Goal: Task Accomplishment & Management: Use online tool/utility

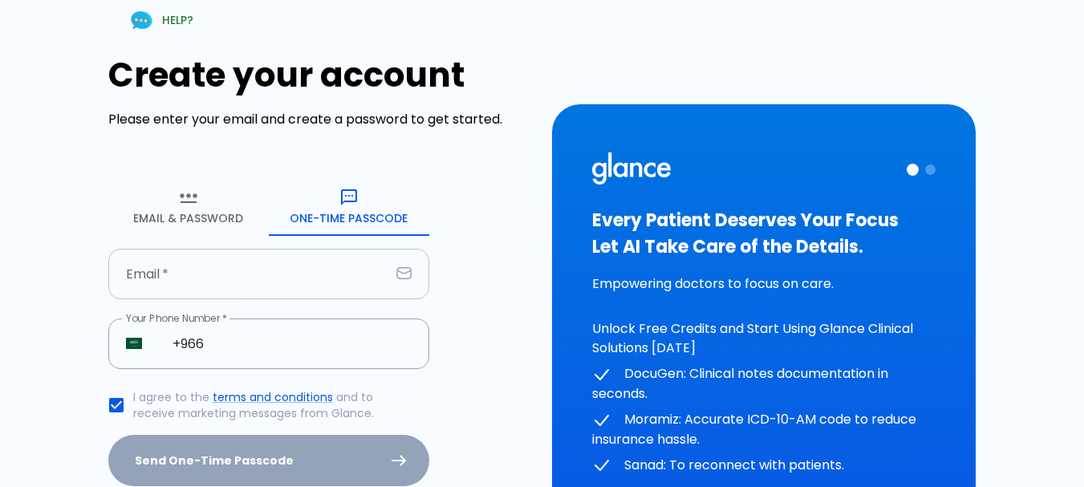
click at [278, 288] on input "text" at bounding box center [249, 274] width 282 height 51
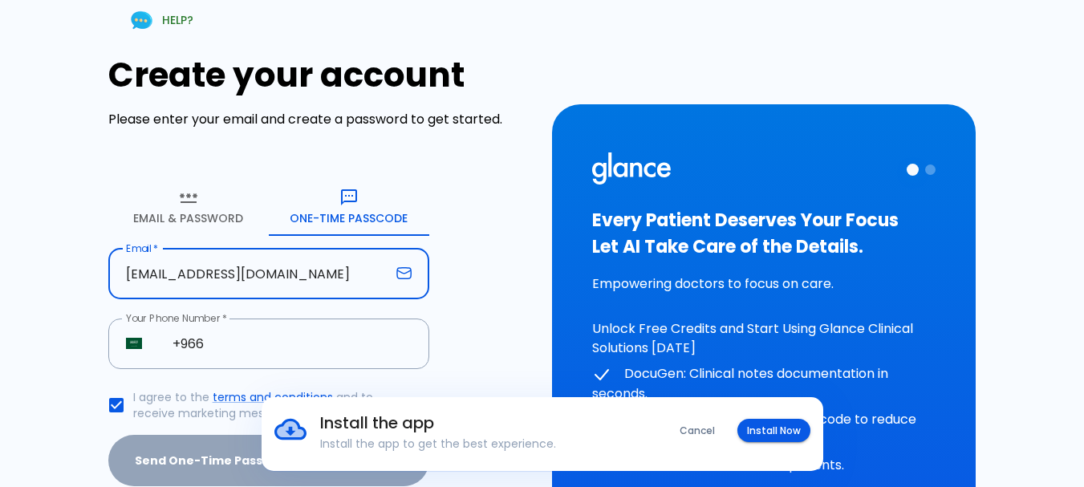
drag, startPoint x: 170, startPoint y: 274, endPoint x: 181, endPoint y: 278, distance: 11.2
click at [173, 276] on input "anzory2@hotmail.com" at bounding box center [249, 274] width 282 height 51
type input "anzory7@hotmail.com"
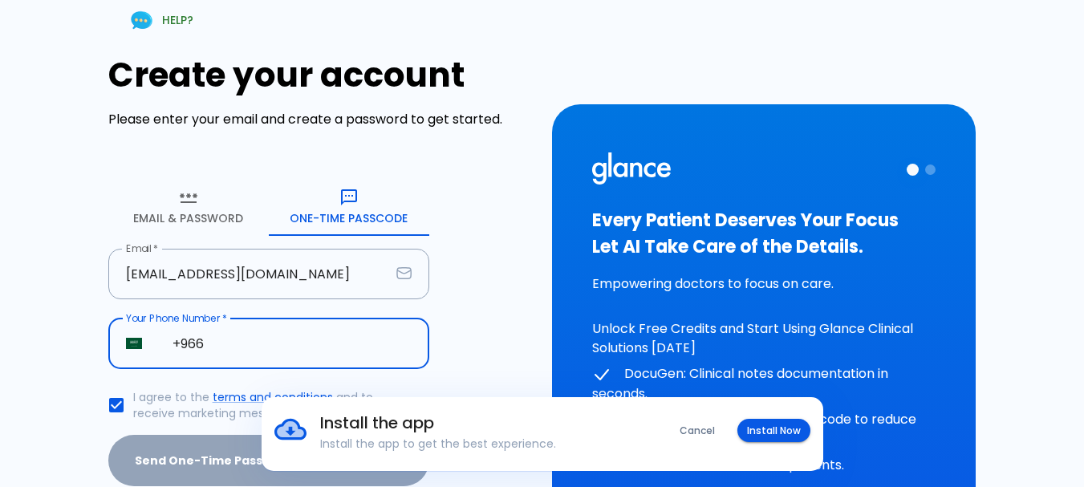
click at [221, 354] on input "+966" at bounding box center [292, 344] width 274 height 51
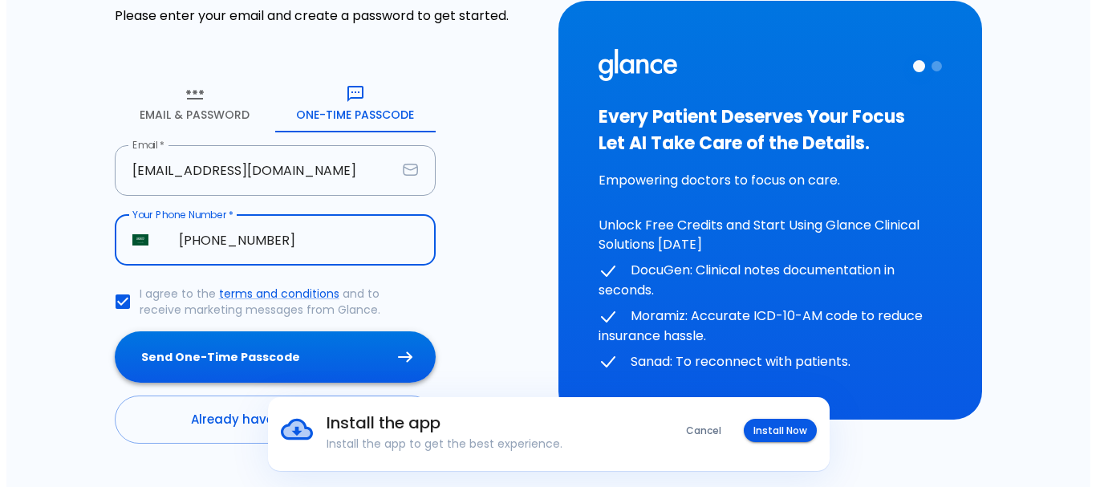
scroll to position [140, 0]
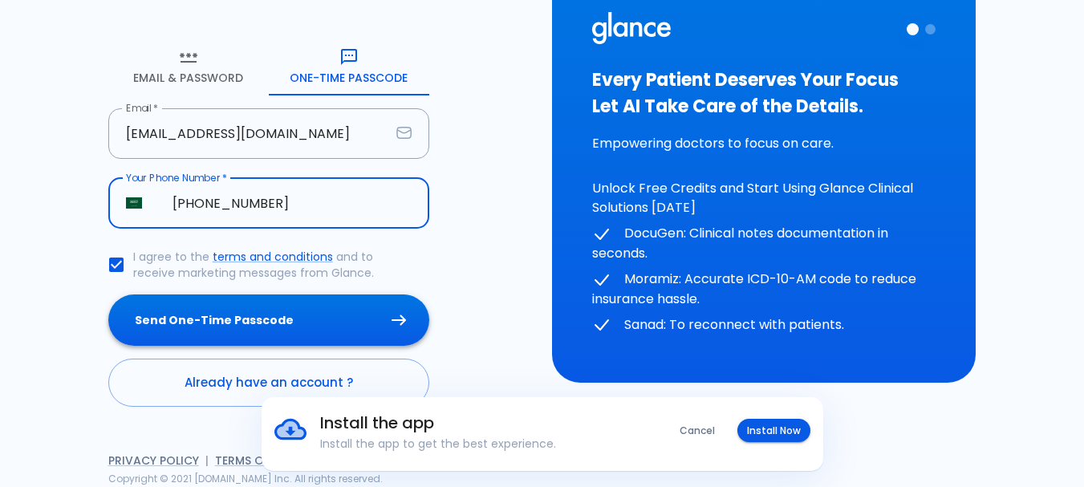
type input "+966 50 211 2405"
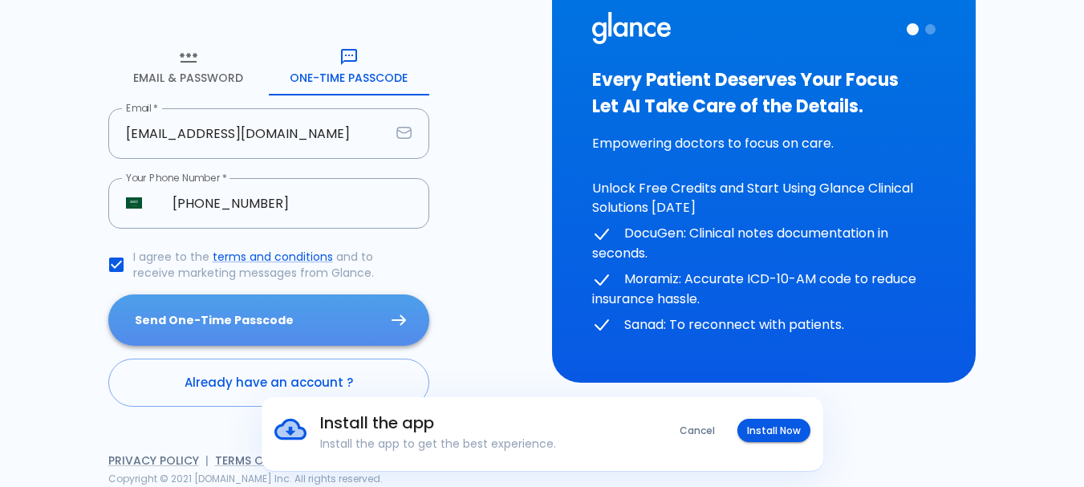
click at [242, 314] on button "Send One-Time Passcode" at bounding box center [268, 320] width 321 height 52
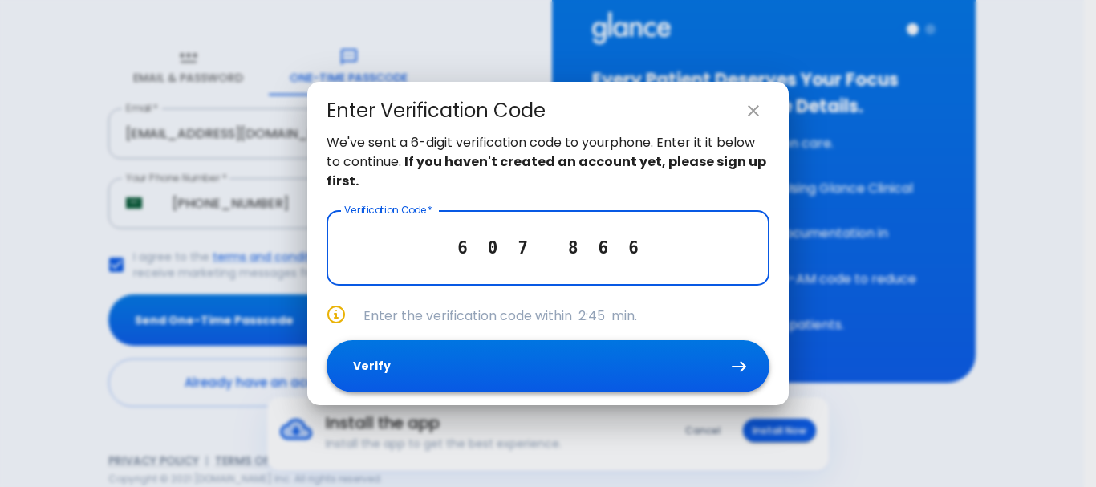
type input "6 0 7 8 6 6"
click at [542, 351] on button "Verify" at bounding box center [548, 366] width 443 height 52
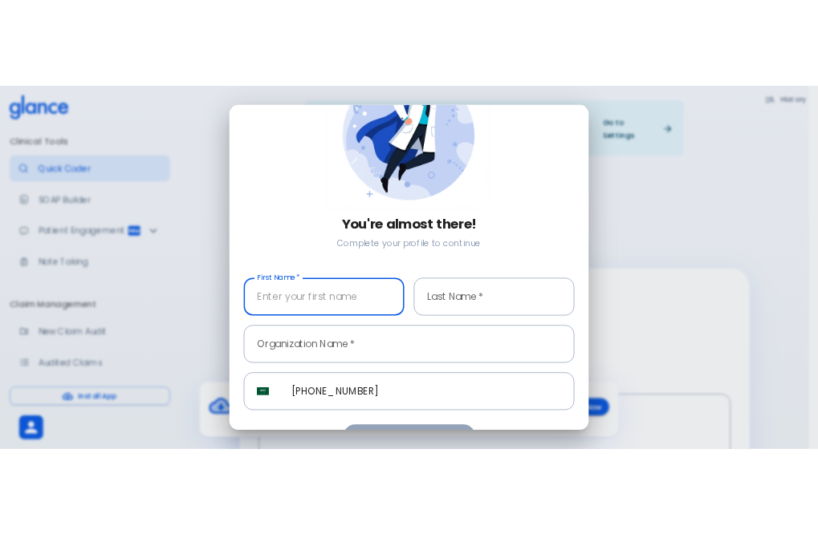
scroll to position [132, 0]
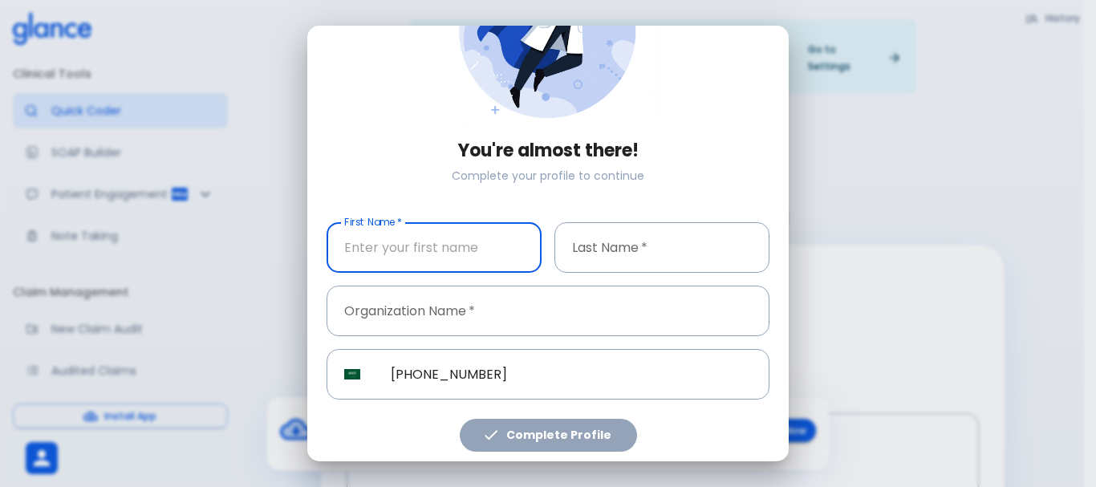
type input "m"
type input "Munzer"
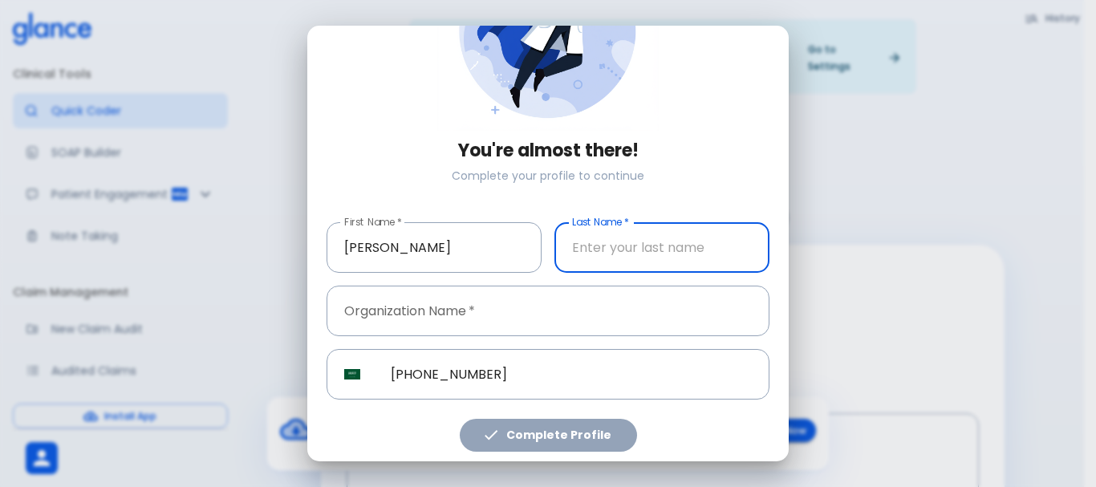
click at [561, 251] on input "text" at bounding box center [661, 247] width 215 height 51
click at [579, 241] on input "Wkeel" at bounding box center [661, 247] width 215 height 51
type input "Wakeel"
drag, startPoint x: 727, startPoint y: 323, endPoint x: 733, endPoint y: 316, distance: 9.1
click at [729, 319] on input "text" at bounding box center [548, 311] width 443 height 51
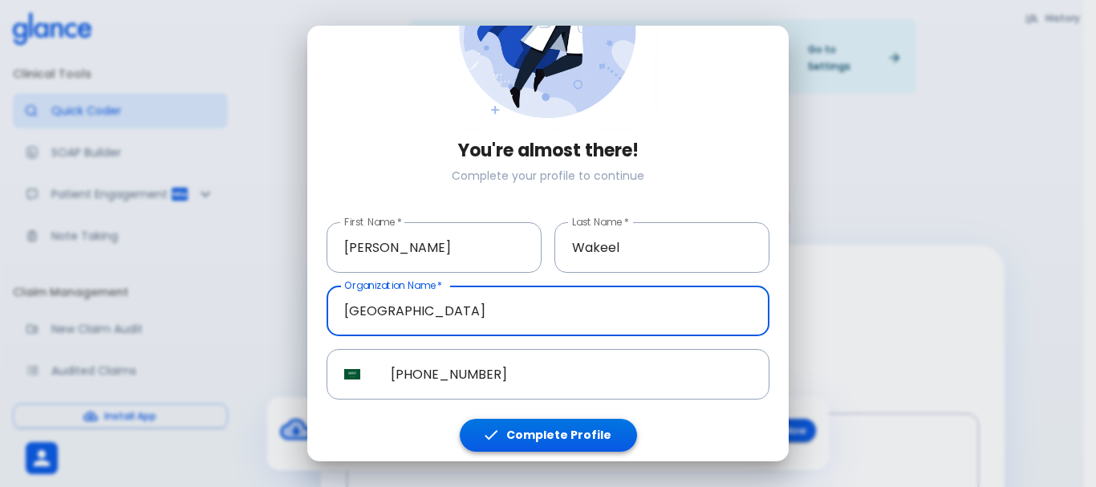
type input "[GEOGRAPHIC_DATA]"
click at [550, 419] on button "Complete Profile" at bounding box center [548, 435] width 177 height 33
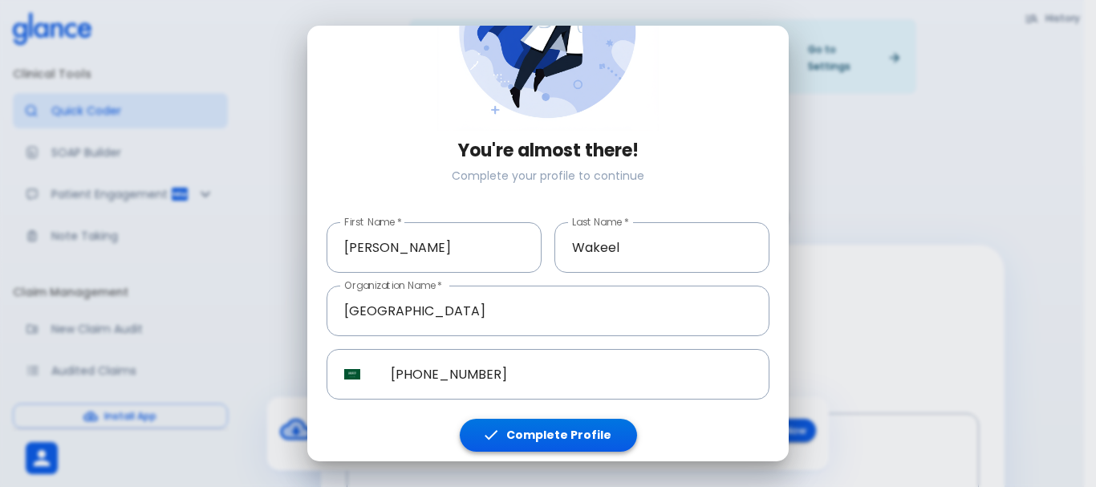
click at [550, 419] on button "Complete Profile" at bounding box center [548, 435] width 177 height 33
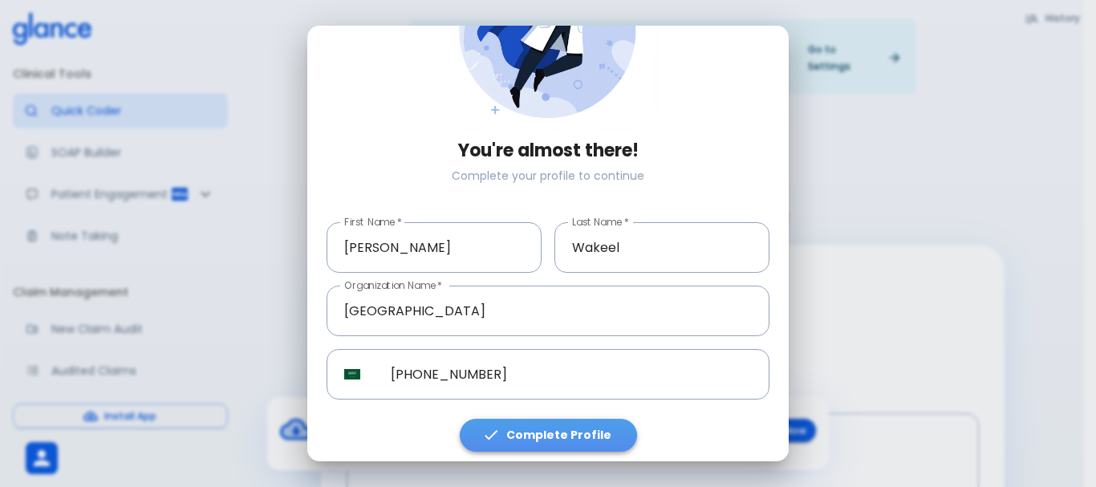
click at [550, 419] on button "Complete Profile" at bounding box center [548, 435] width 177 height 33
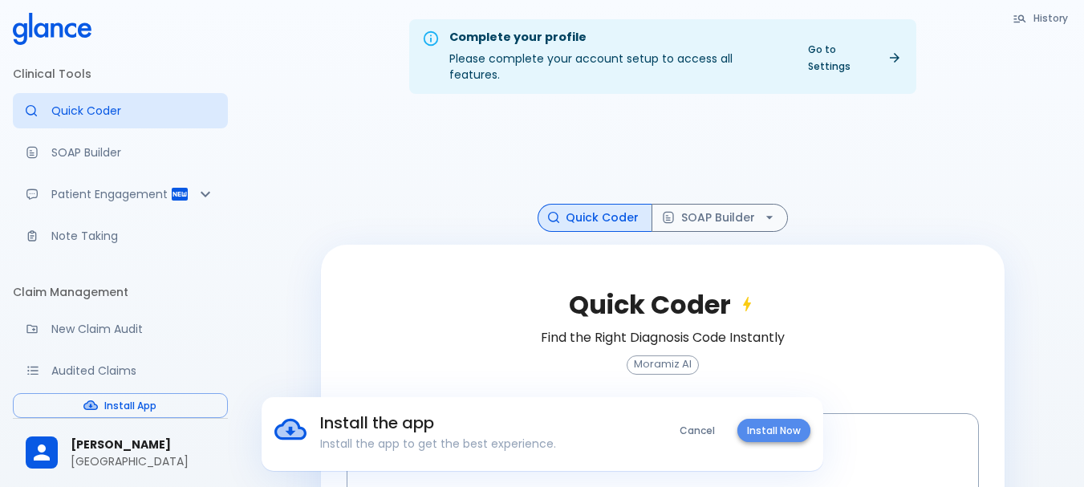
click at [754, 435] on button "Install Now" at bounding box center [773, 430] width 73 height 23
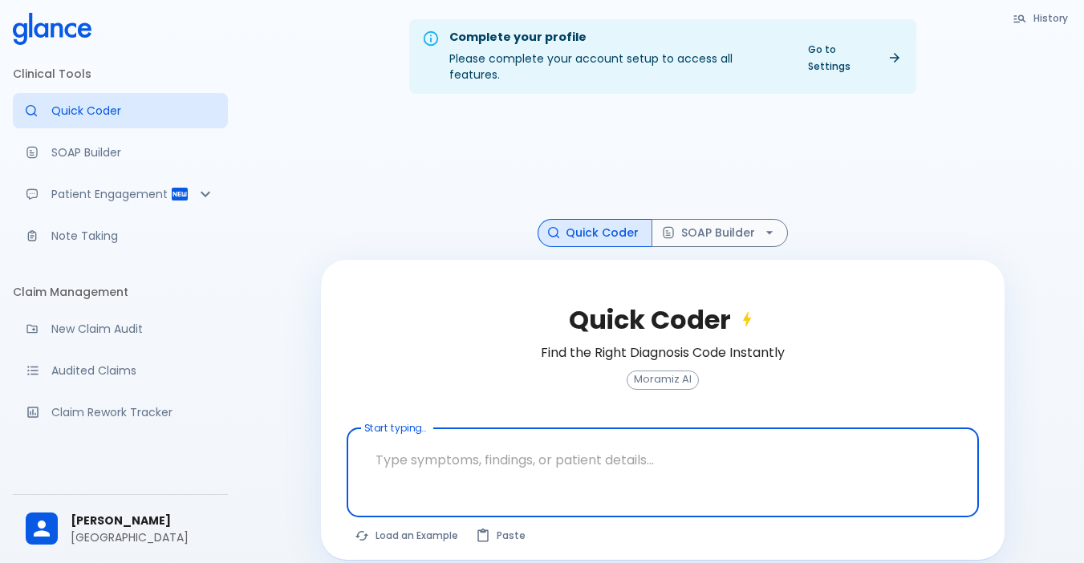
click at [411, 458] on textarea at bounding box center [663, 460] width 610 height 51
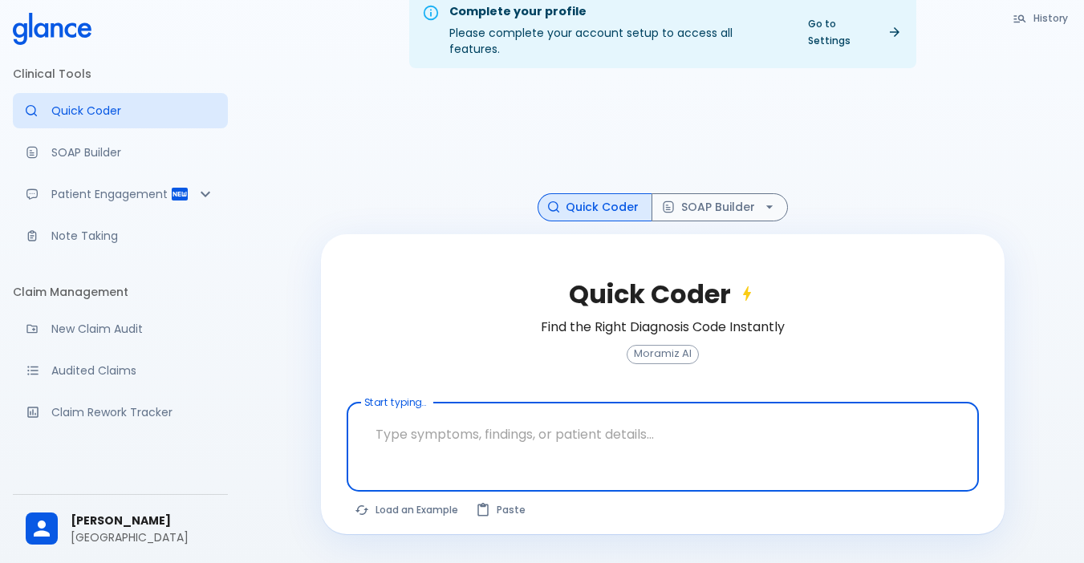
scroll to position [39, 0]
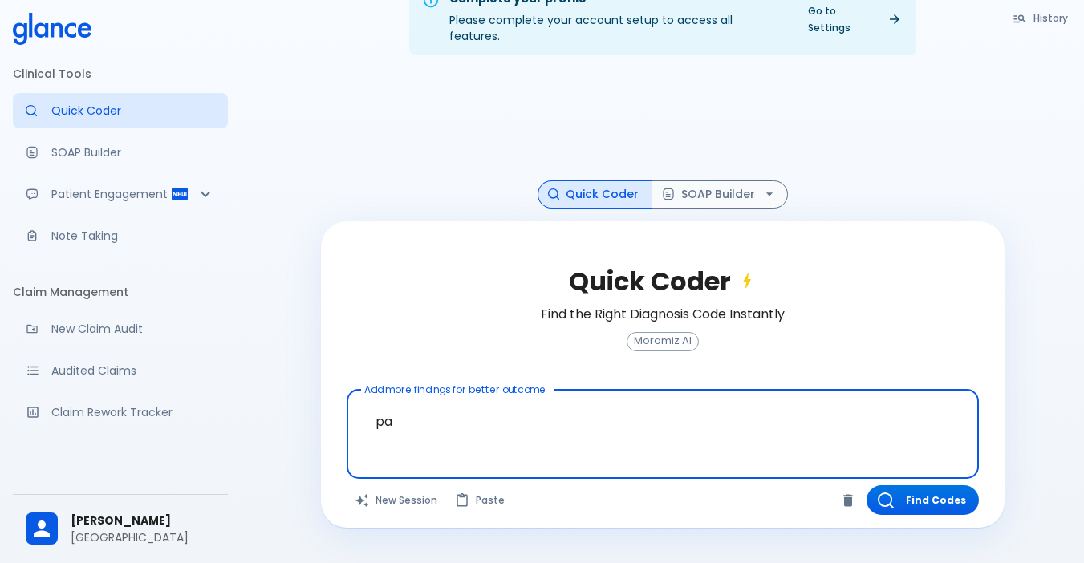
type textarea "p"
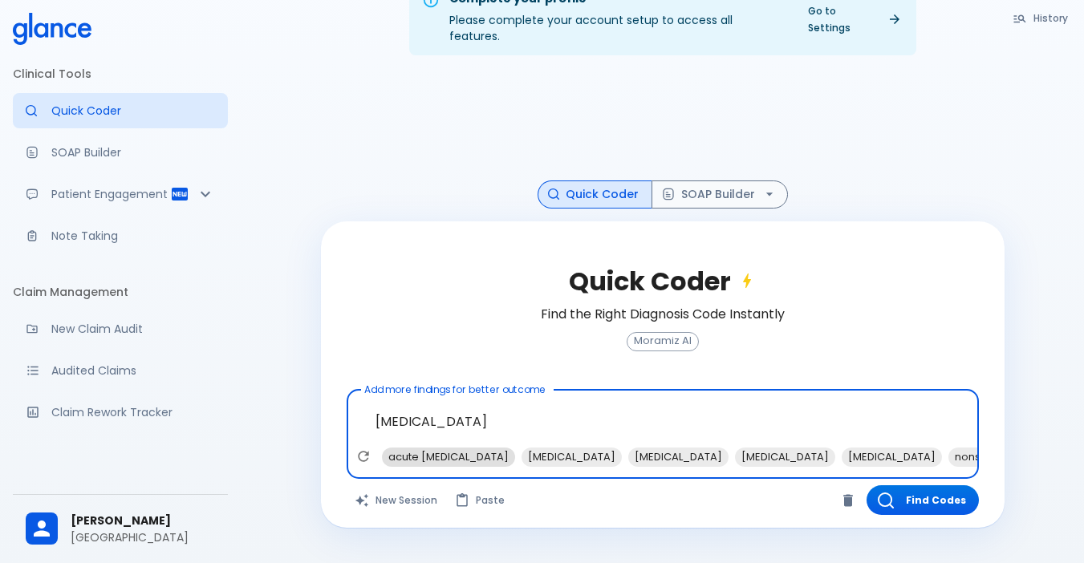
type textarea "[MEDICAL_DATA]"
click at [424, 448] on span "acute [MEDICAL_DATA]" at bounding box center [448, 457] width 133 height 18
click at [413, 448] on span "[MEDICAL_DATA]" at bounding box center [432, 457] width 100 height 18
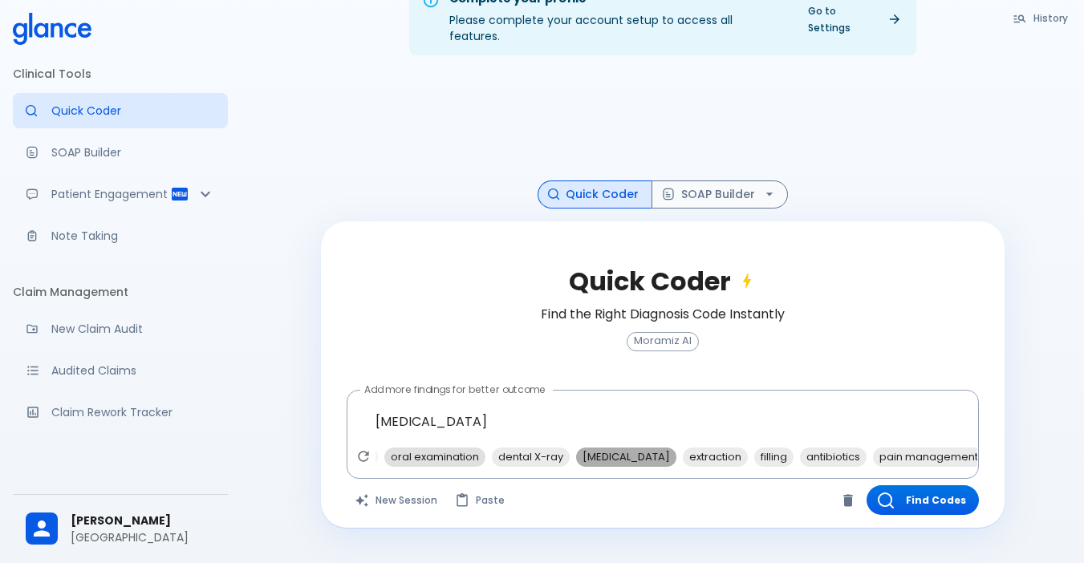
drag, startPoint x: 493, startPoint y: 444, endPoint x: 481, endPoint y: 442, distance: 12.9
click at [576, 448] on span "[MEDICAL_DATA]" at bounding box center [626, 457] width 100 height 18
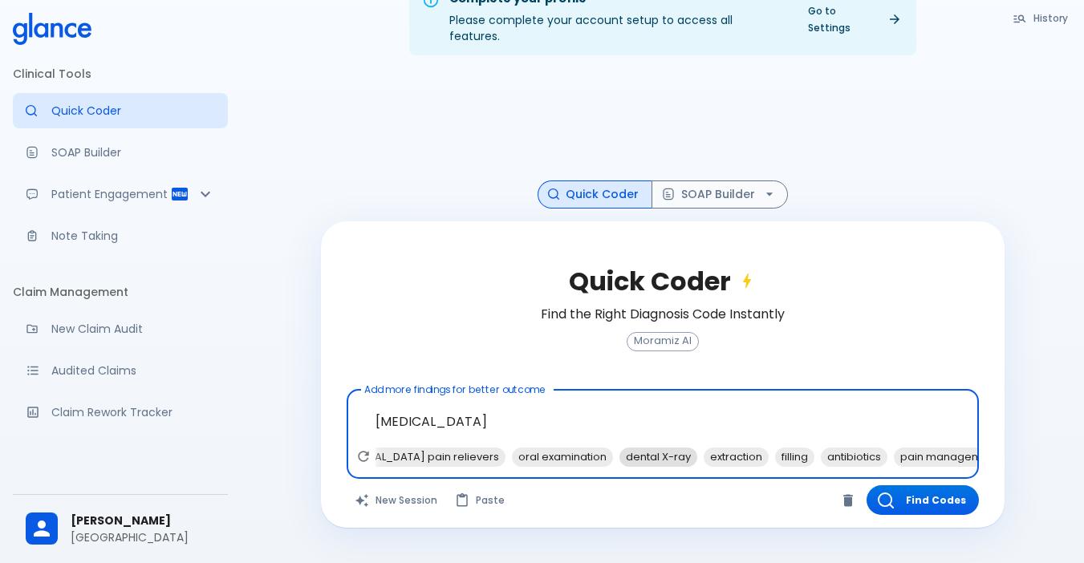
drag, startPoint x: 642, startPoint y: 437, endPoint x: 630, endPoint y: 437, distance: 12.0
click at [704, 448] on span "extraction" at bounding box center [736, 457] width 65 height 18
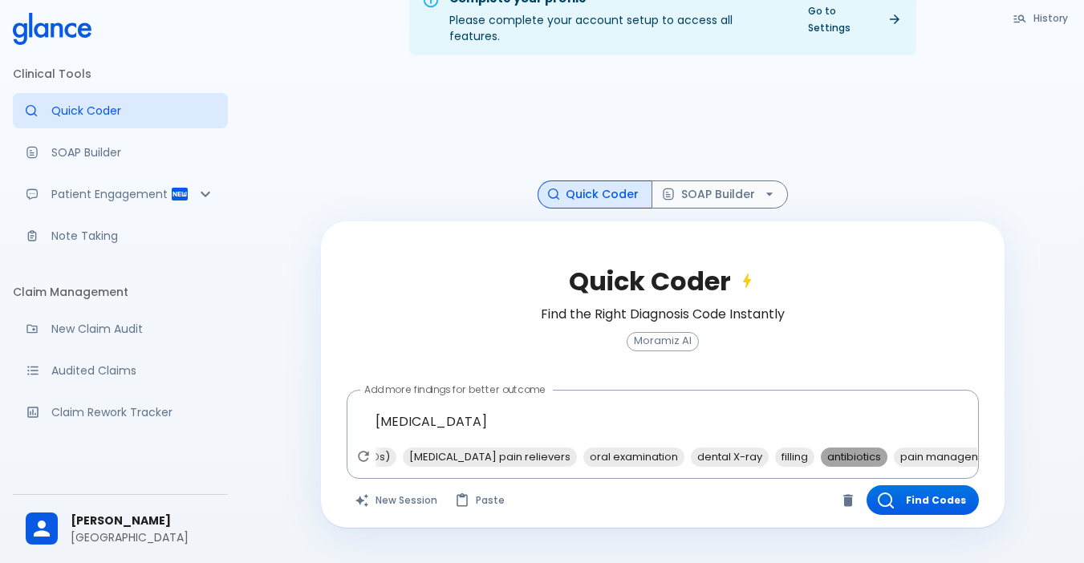
click at [821, 448] on span "antibiotics" at bounding box center [854, 457] width 67 height 18
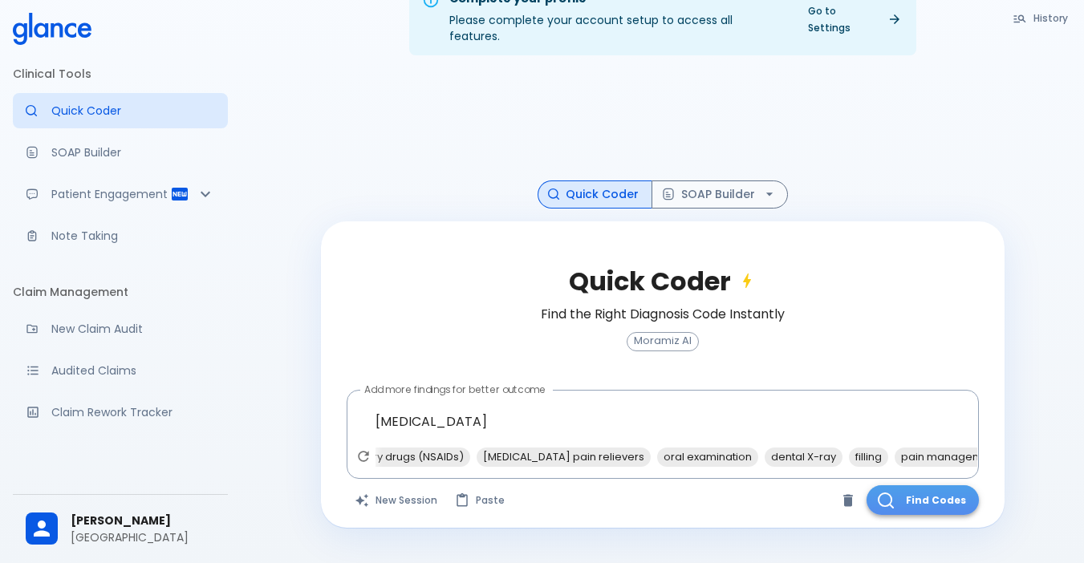
click at [829, 485] on button "Find Codes" at bounding box center [923, 500] width 112 height 30
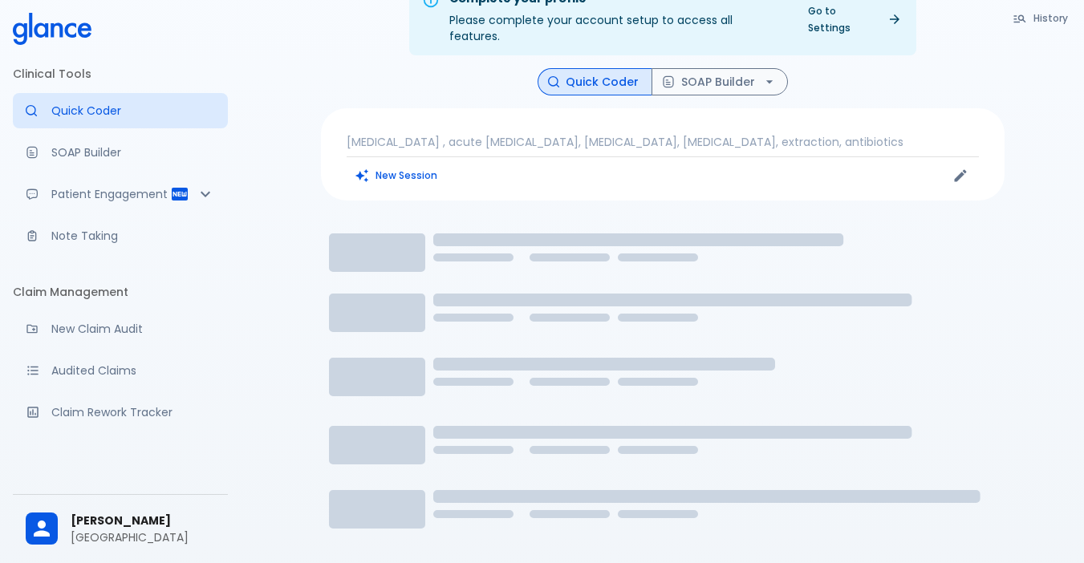
drag, startPoint x: 729, startPoint y: 468, endPoint x: 788, endPoint y: 184, distance: 290.0
click at [788, 184] on div "[MEDICAL_DATA] , acute [MEDICAL_DATA], [MEDICAL_DATA], [MEDICAL_DATA], extracti…" at bounding box center [663, 154] width 684 height 92
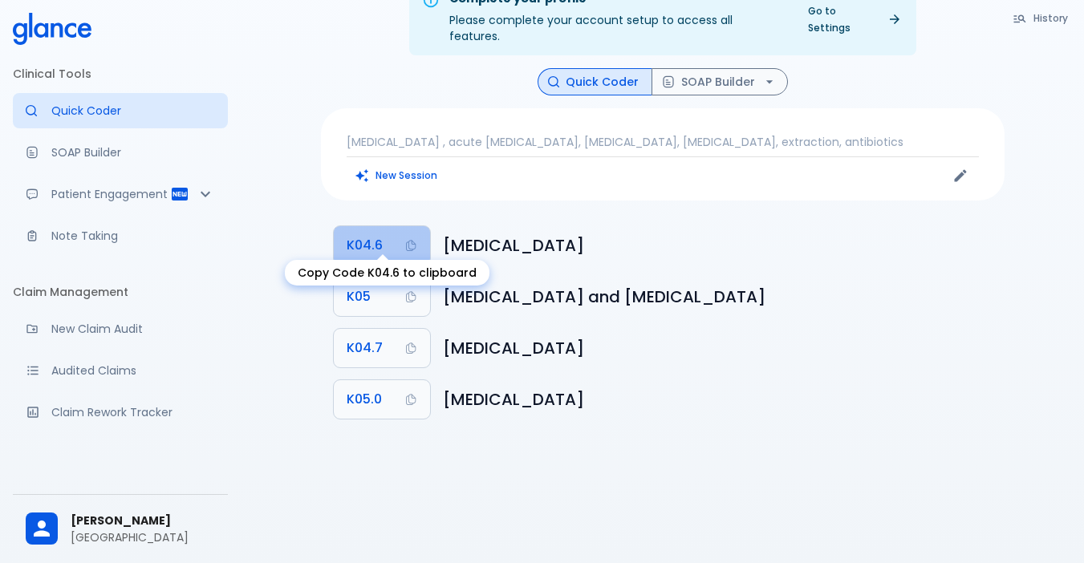
click at [347, 240] on span "K04.6" at bounding box center [365, 245] width 36 height 22
click at [335, 232] on button "K04.6" at bounding box center [382, 245] width 96 height 39
click at [383, 226] on button "K04.6" at bounding box center [382, 245] width 96 height 39
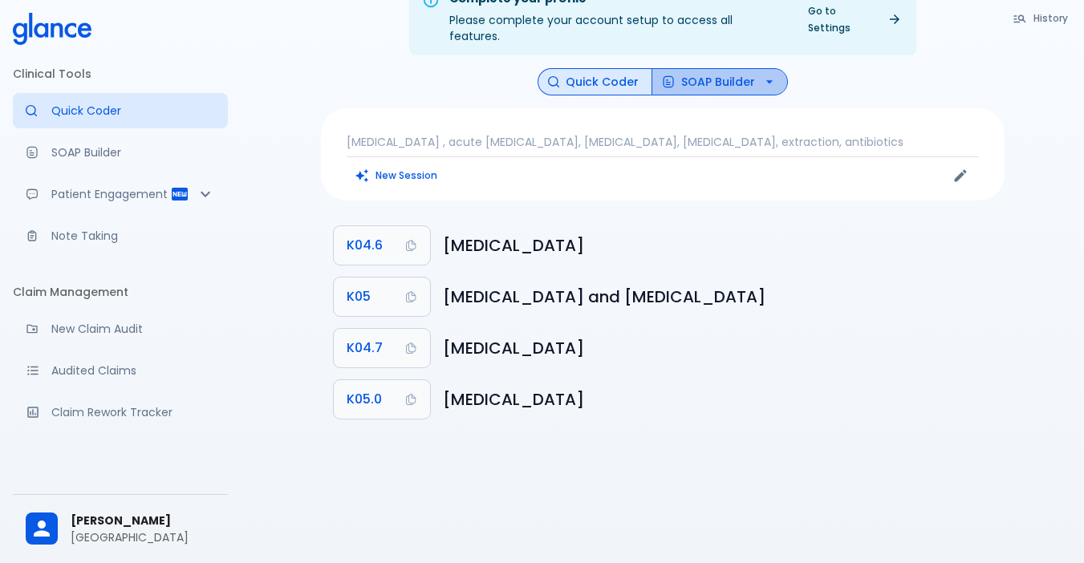
click at [674, 68] on button "SOAP Builder" at bounding box center [720, 82] width 136 height 28
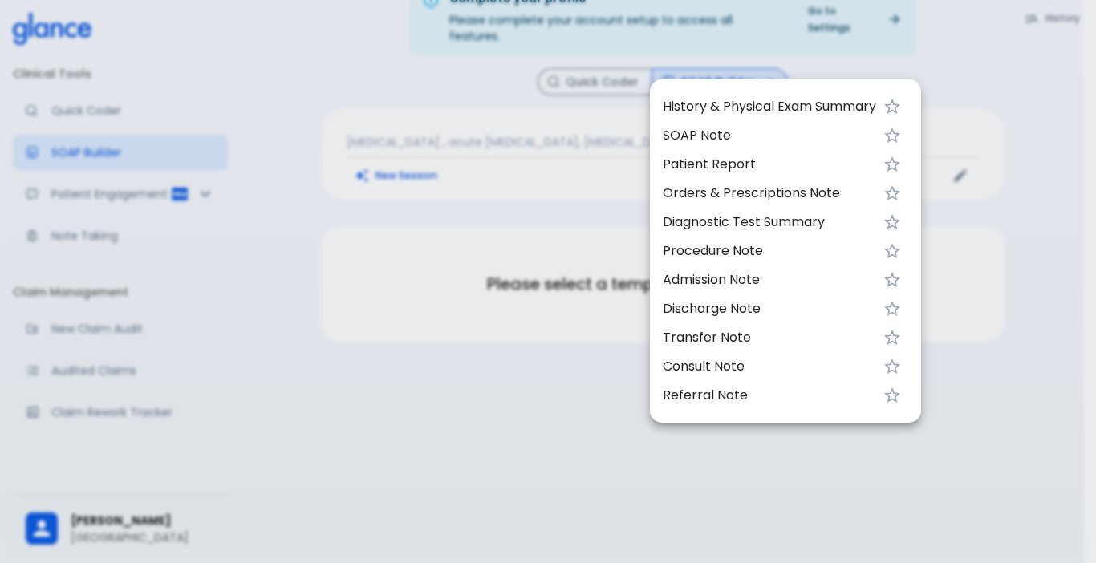
click at [591, 78] on div at bounding box center [548, 281] width 1096 height 563
click at [583, 68] on div at bounding box center [548, 281] width 1096 height 563
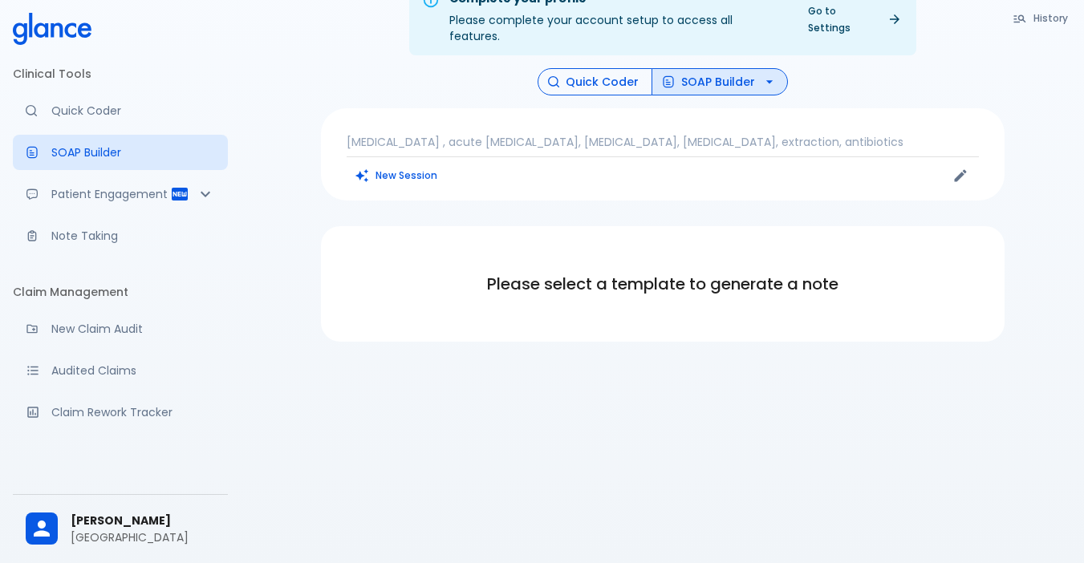
drag, startPoint x: 587, startPoint y: 59, endPoint x: 583, endPoint y: 69, distance: 10.9
click at [583, 69] on button "Quick Coder" at bounding box center [595, 82] width 115 height 28
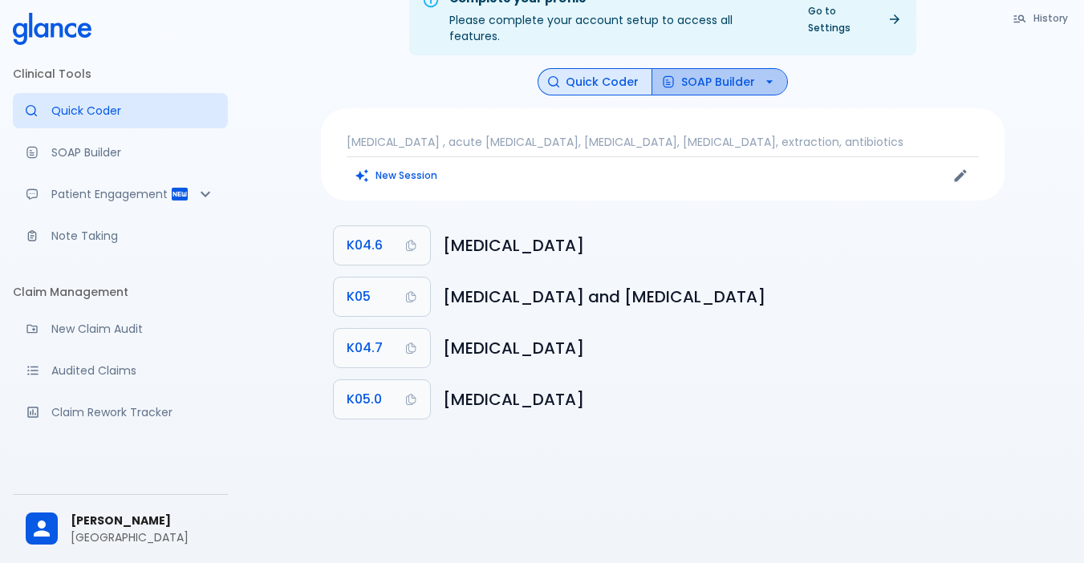
click at [694, 68] on button "SOAP Builder" at bounding box center [720, 82] width 136 height 28
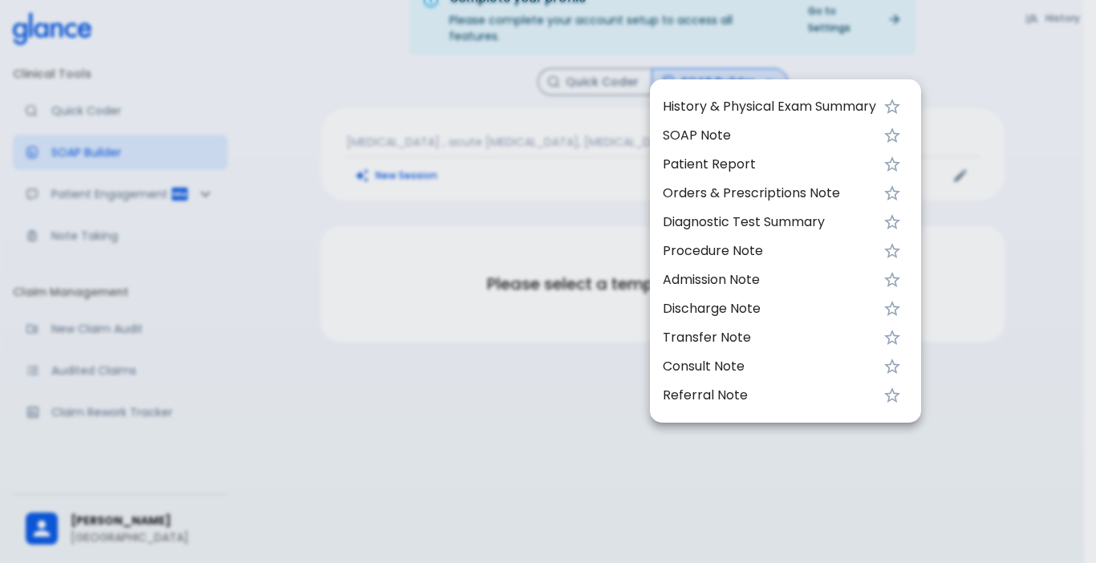
click at [692, 115] on span "History & Physical Exam Summary" at bounding box center [769, 106] width 213 height 19
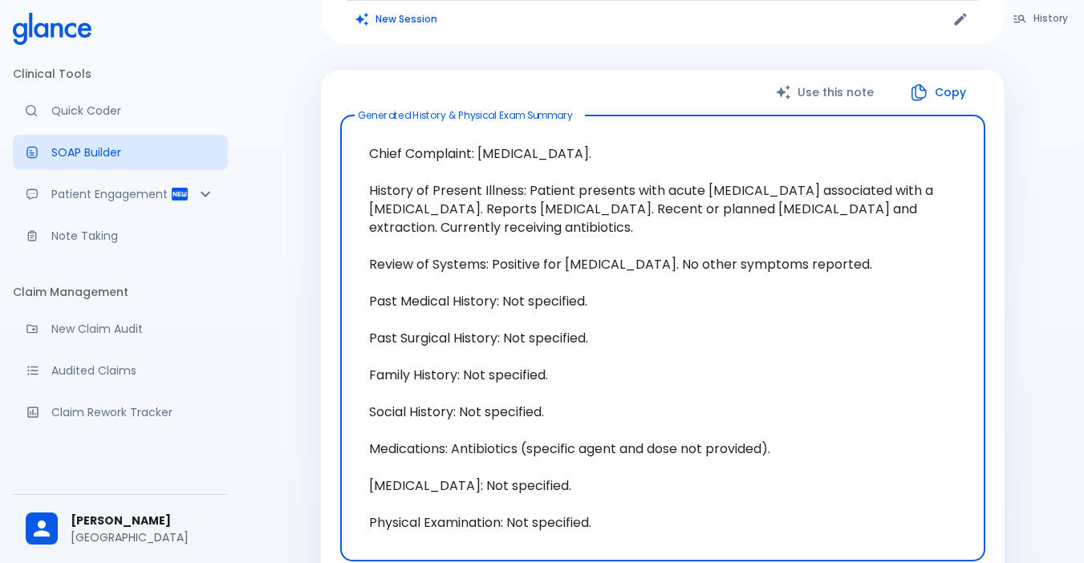
scroll to position [199, 0]
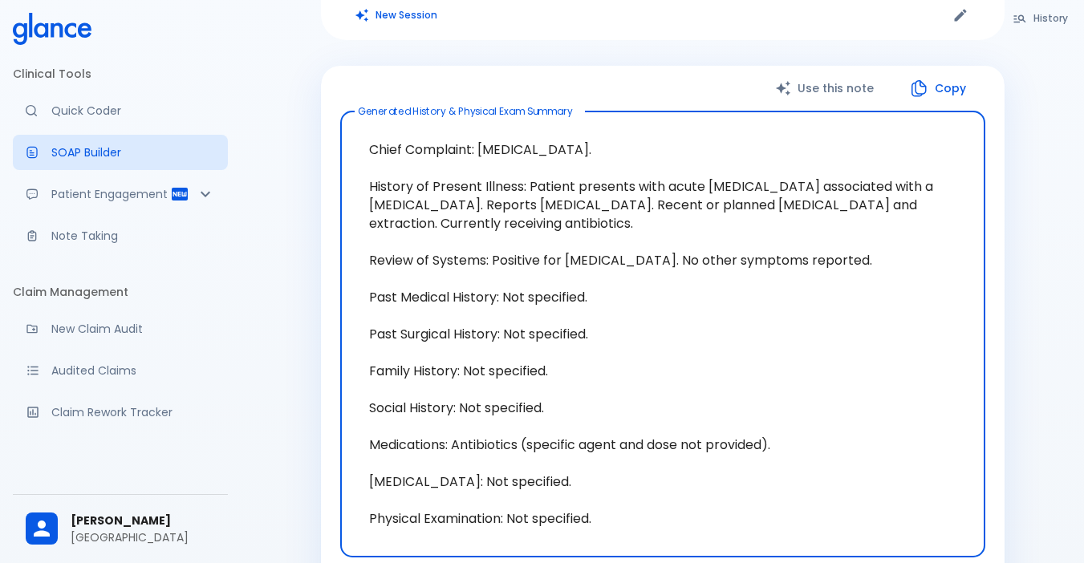
click at [829, 76] on button "Copy" at bounding box center [939, 88] width 92 height 33
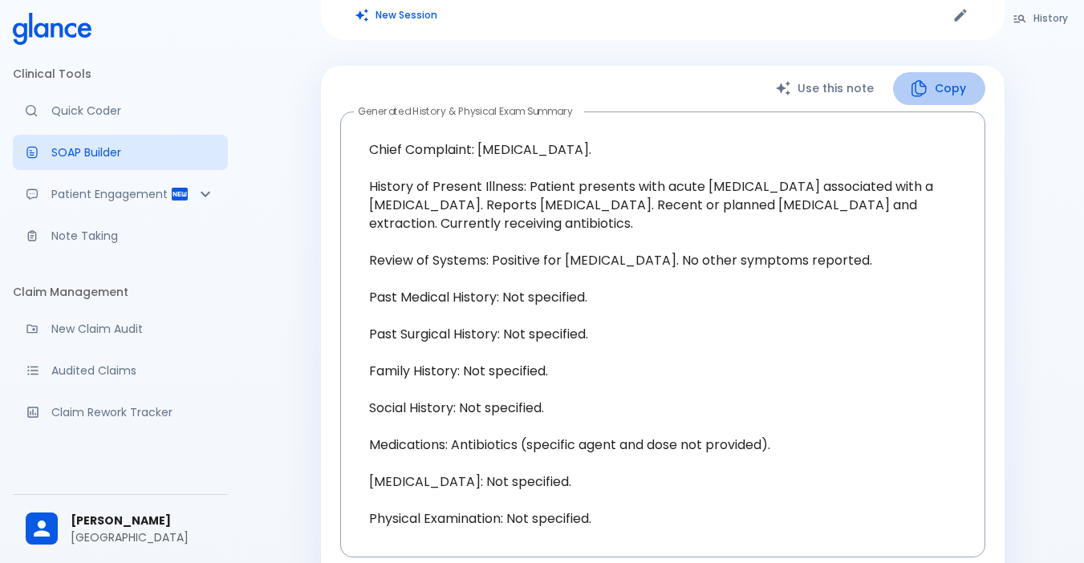
click at [829, 72] on button "Copy" at bounding box center [939, 88] width 92 height 33
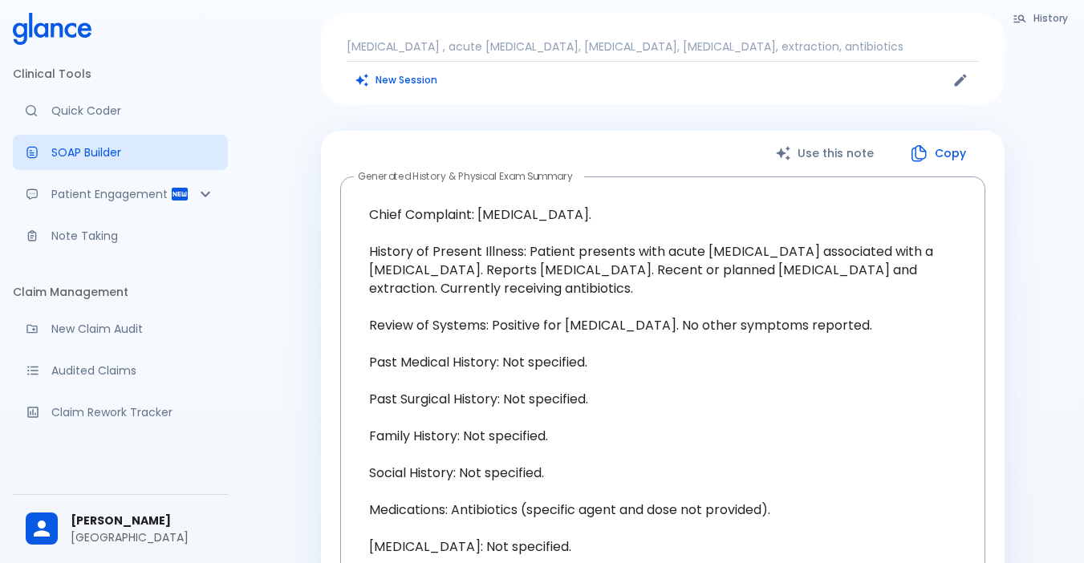
scroll to position [0, 0]
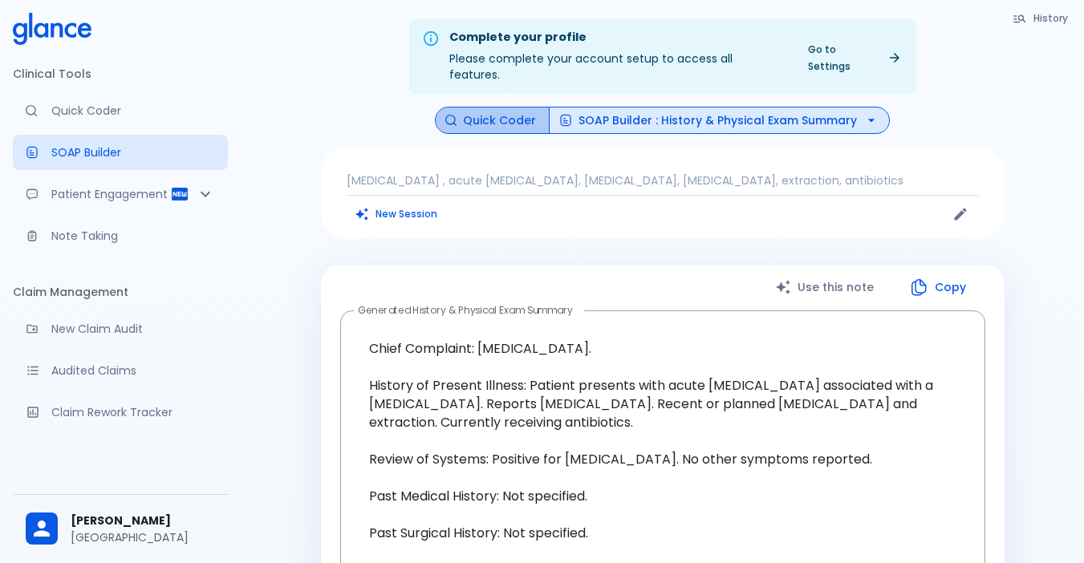
click at [497, 107] on button "Quick Coder" at bounding box center [492, 121] width 115 height 28
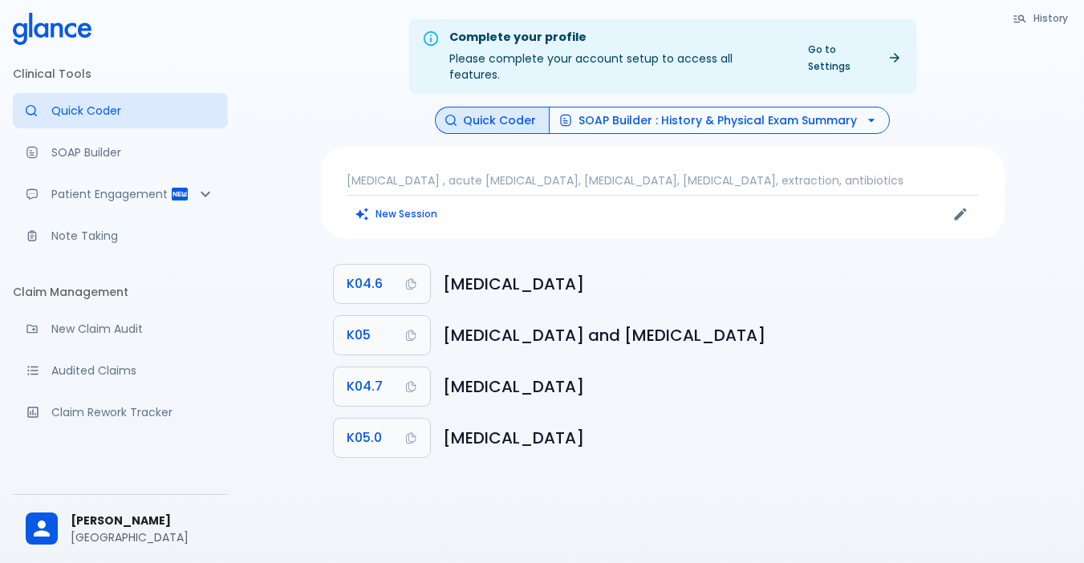
click at [611, 107] on button "SOAP Builder : History & Physical Exam Summary" at bounding box center [719, 121] width 341 height 28
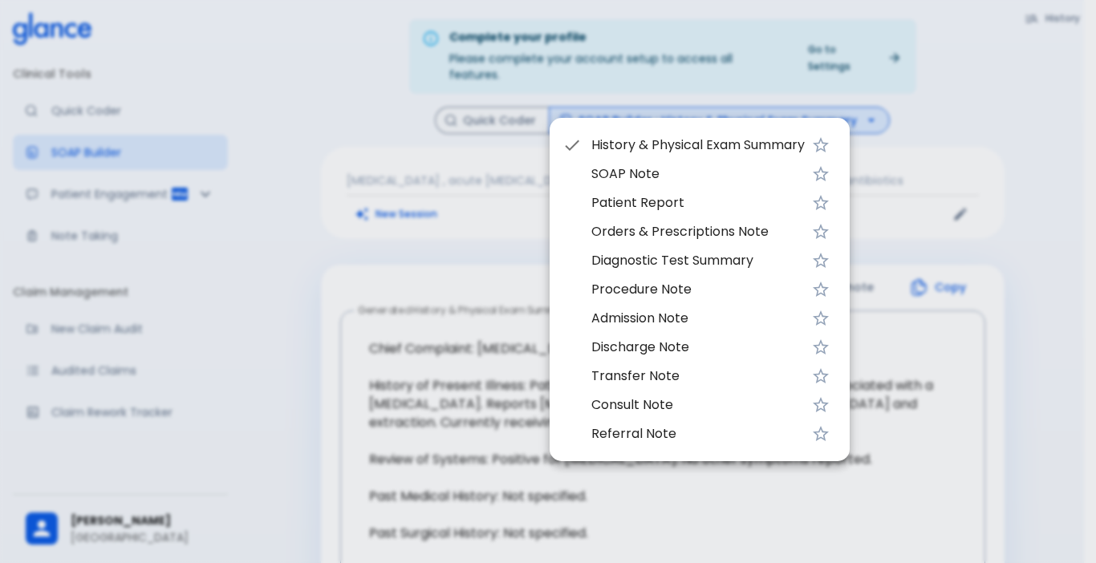
click at [510, 98] on div at bounding box center [548, 281] width 1096 height 563
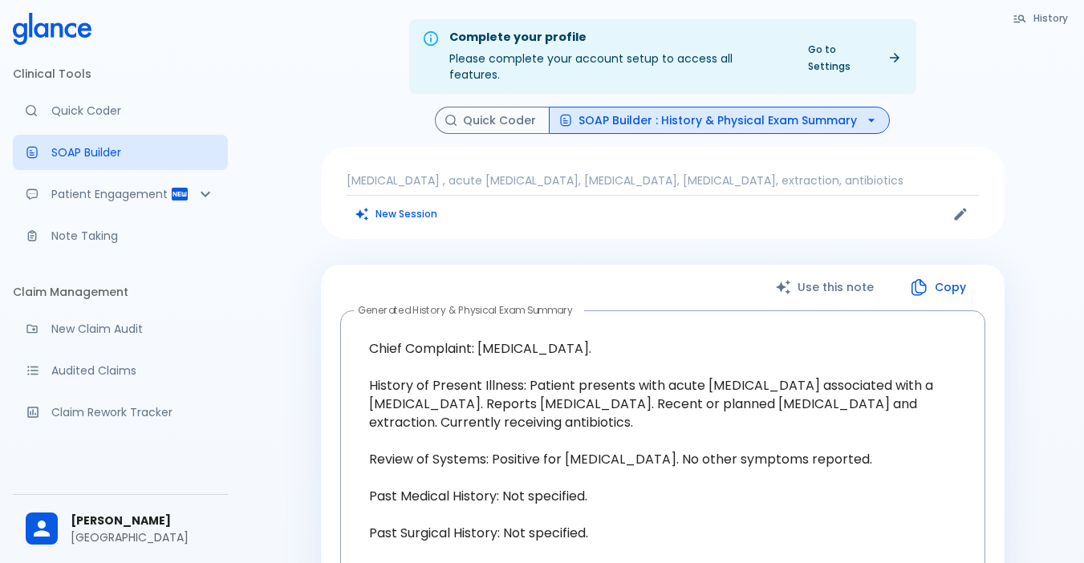
click at [509, 107] on button "Quick Coder" at bounding box center [492, 121] width 115 height 28
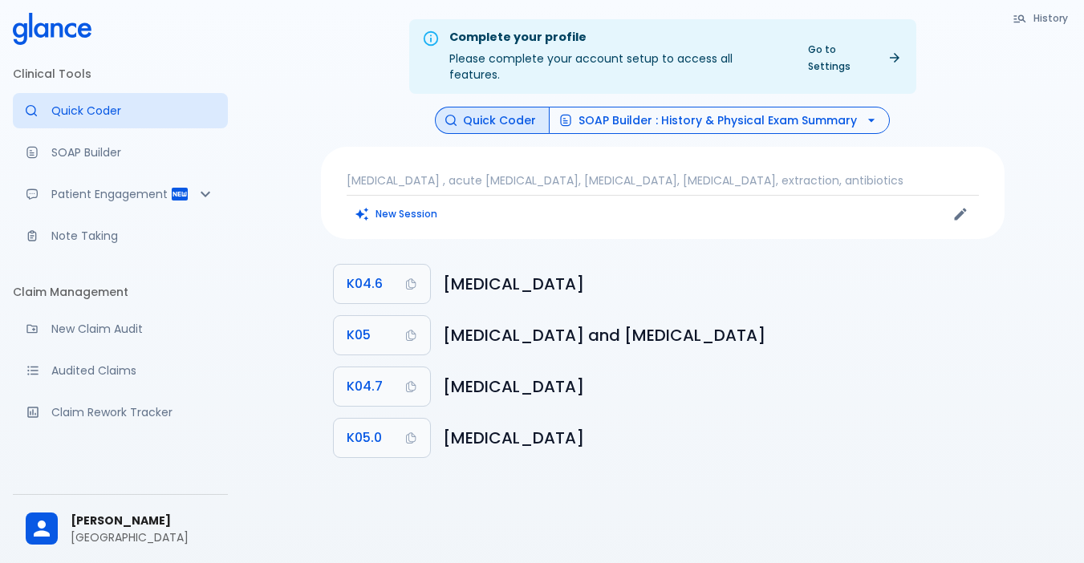
click at [562, 114] on icon "button" at bounding box center [565, 120] width 13 height 13
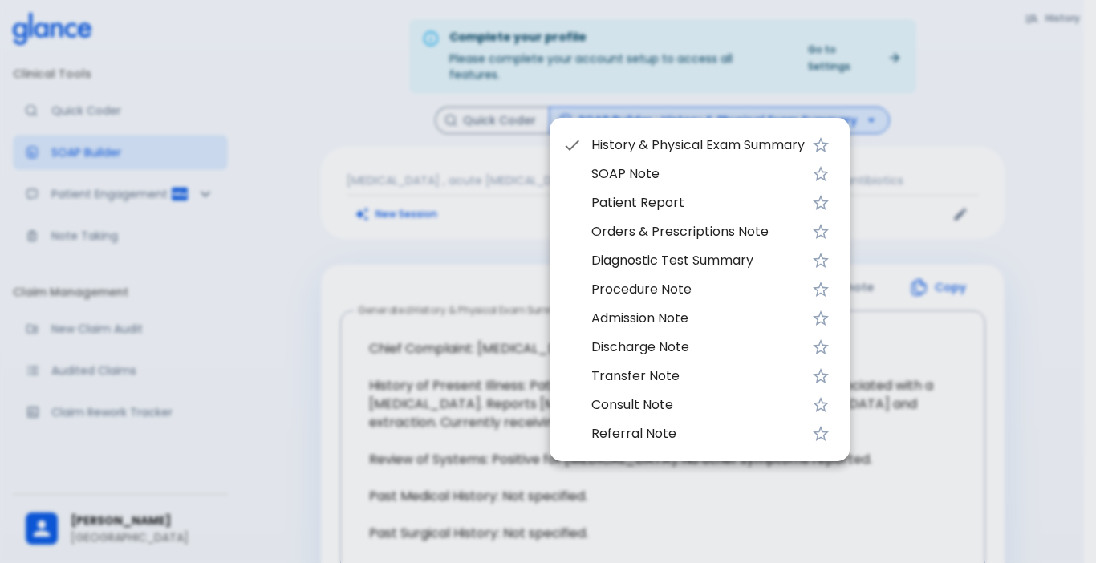
click at [519, 106] on div at bounding box center [548, 281] width 1096 height 563
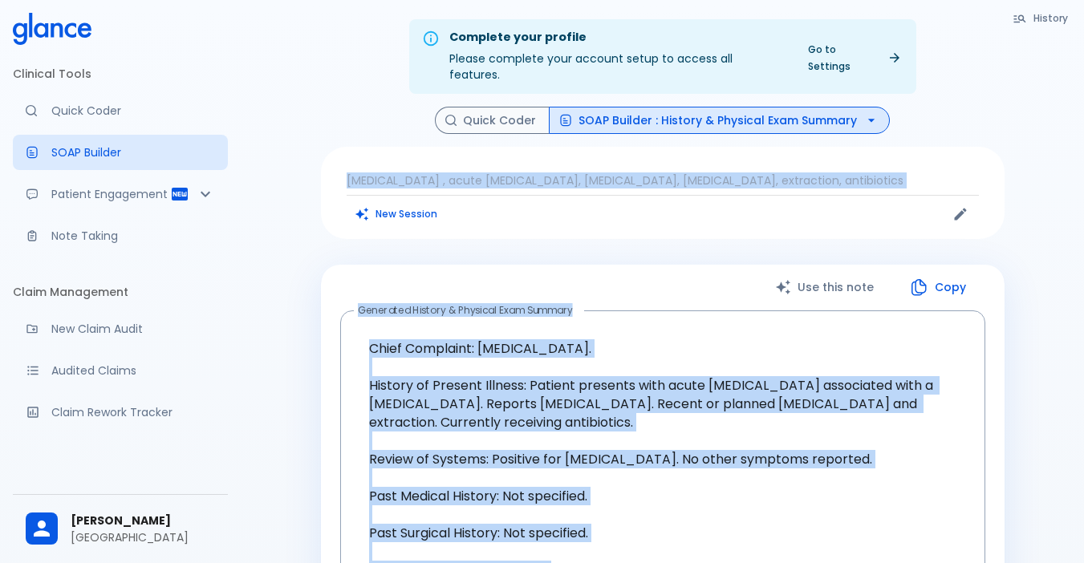
click at [444, 205] on div "New Session" at bounding box center [505, 214] width 316 height 24
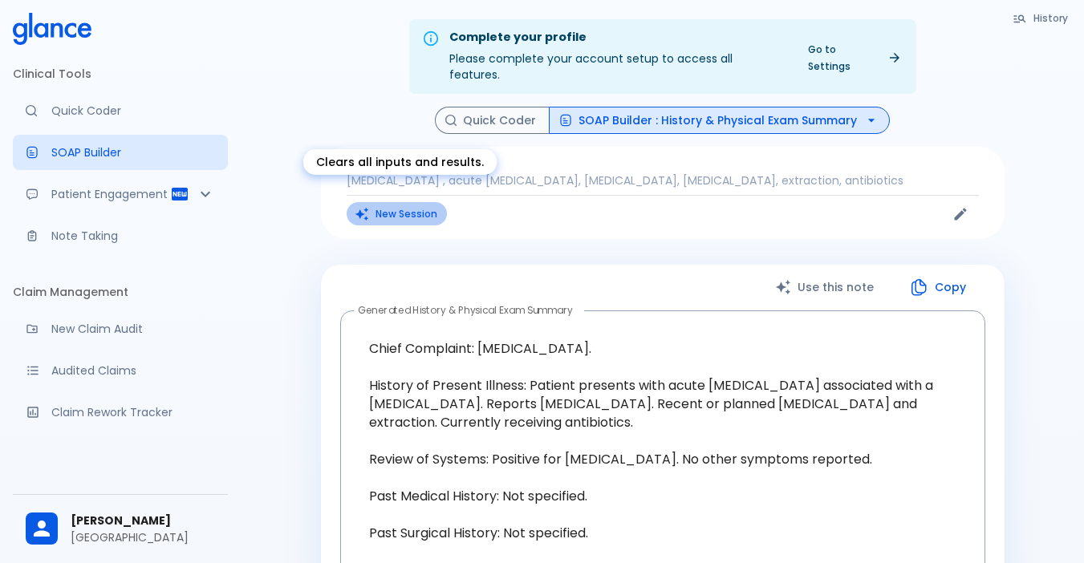
click at [399, 202] on button "New Session" at bounding box center [397, 213] width 100 height 23
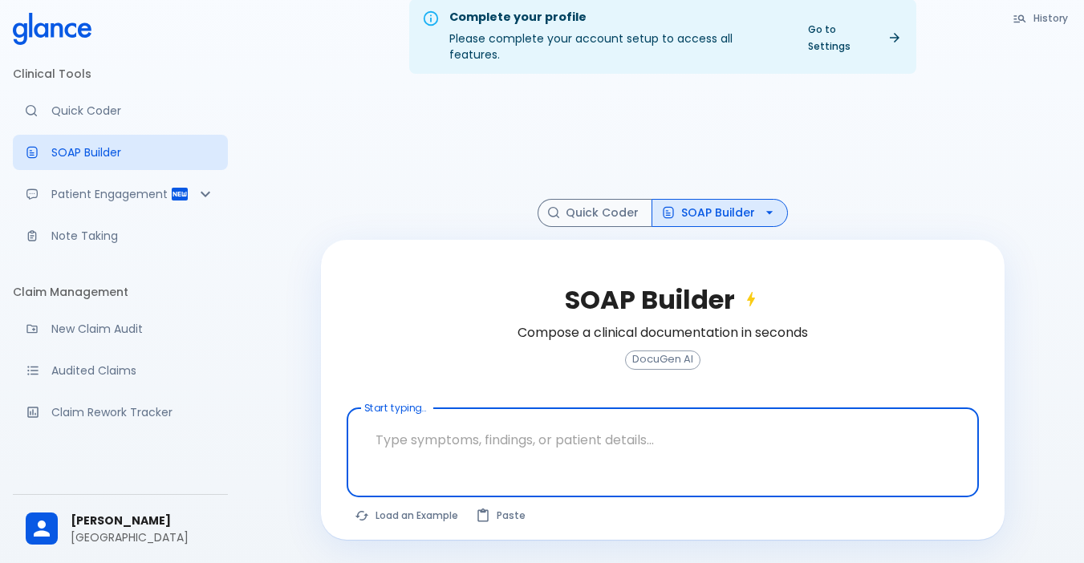
scroll to position [39, 0]
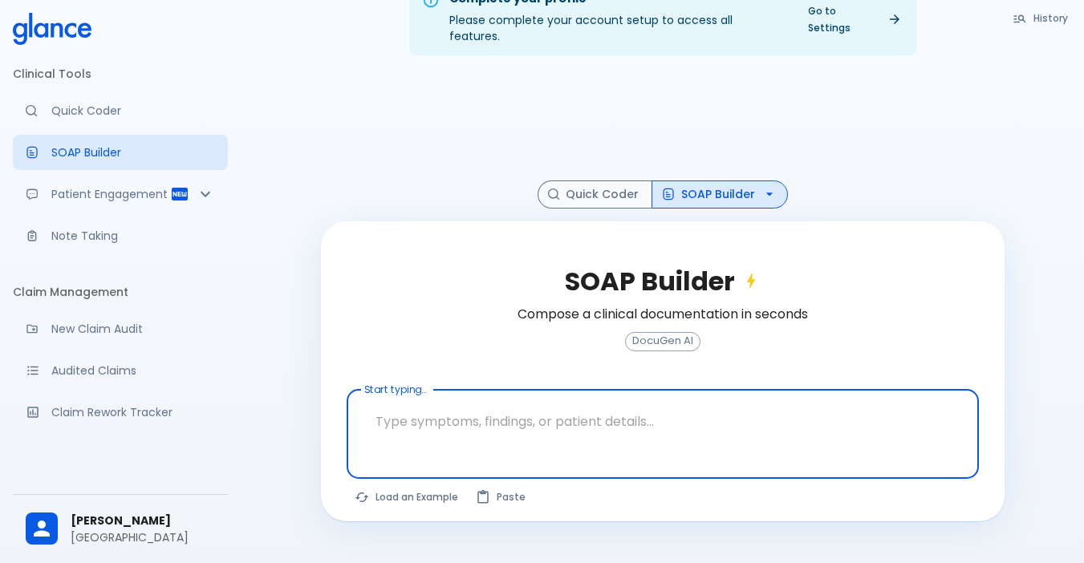
click at [421, 401] on textarea at bounding box center [663, 421] width 610 height 51
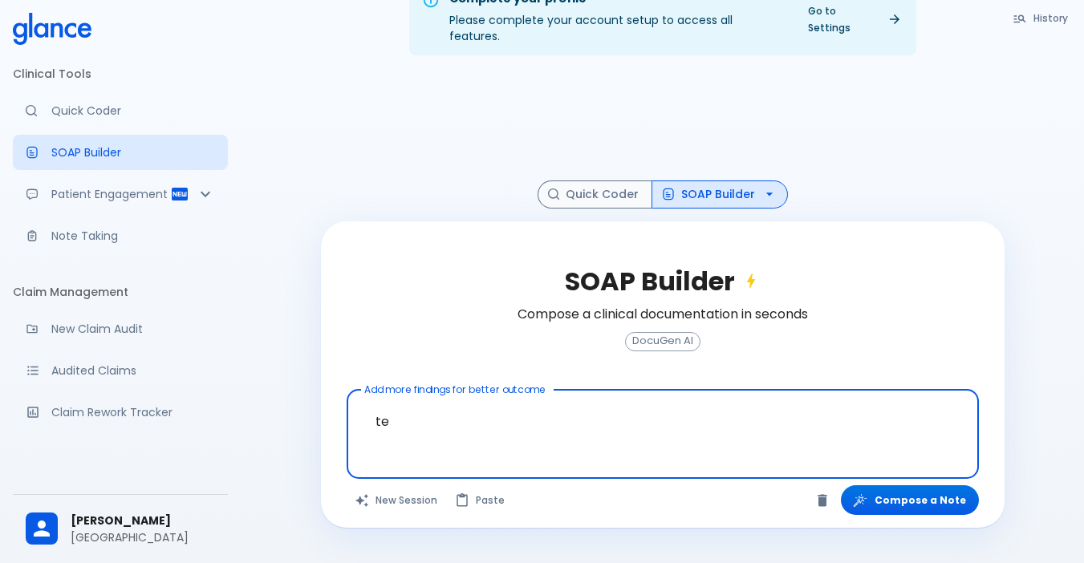
type textarea "t"
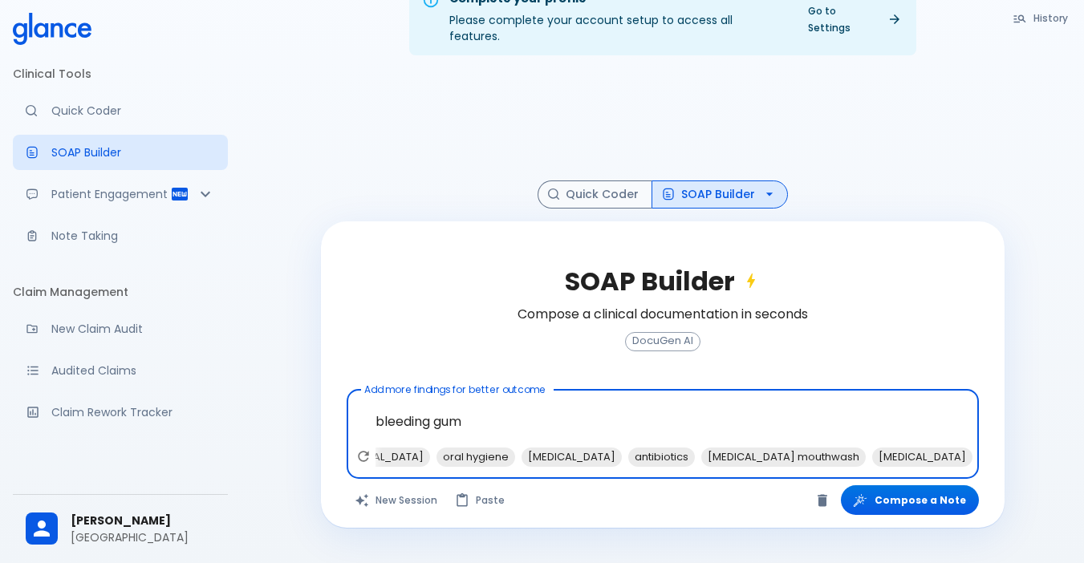
scroll to position [0, 172]
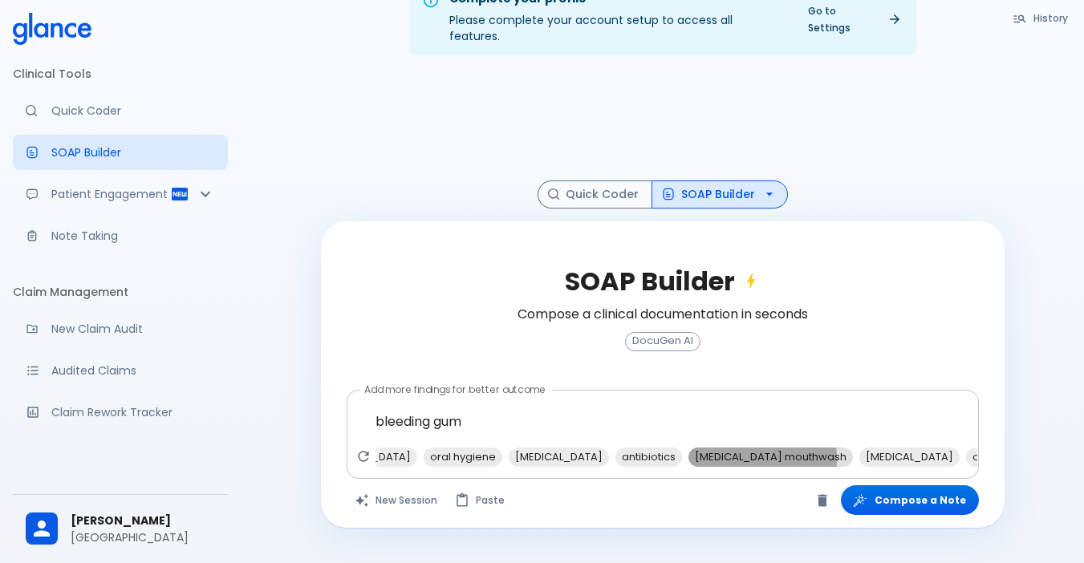
click at [736, 448] on span "[MEDICAL_DATA] mouthwash" at bounding box center [770, 457] width 164 height 18
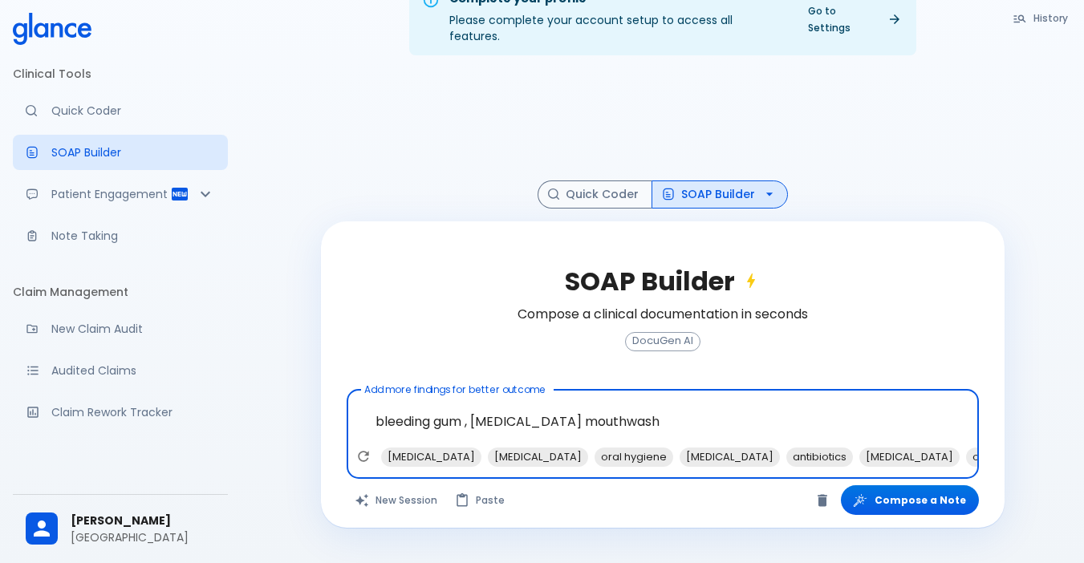
scroll to position [0, 0]
click at [603, 448] on span "oral hygiene" at bounding box center [634, 457] width 79 height 18
type textarea "bleeding gum , [MEDICAL_DATA] mouthwash, oral hygiene"
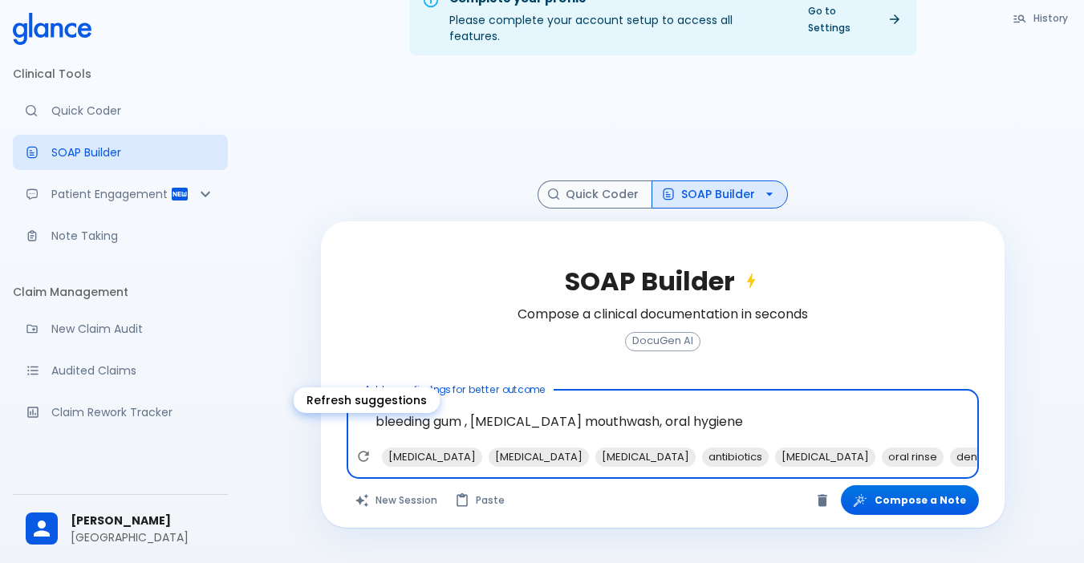
click at [366, 449] on icon "Refresh suggestions" at bounding box center [363, 457] width 16 height 16
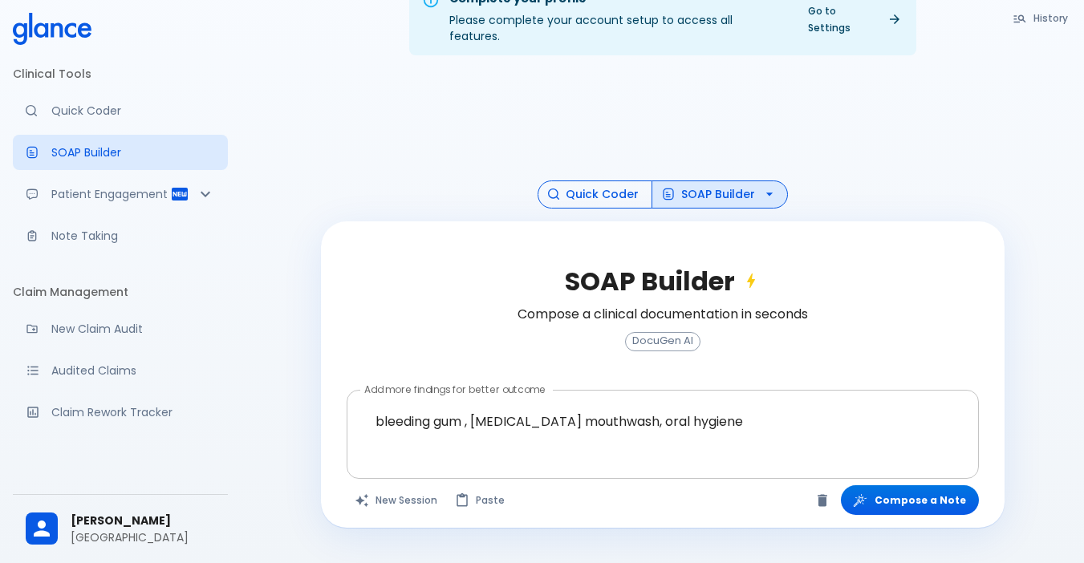
click at [591, 181] on button "Quick Coder" at bounding box center [595, 195] width 115 height 28
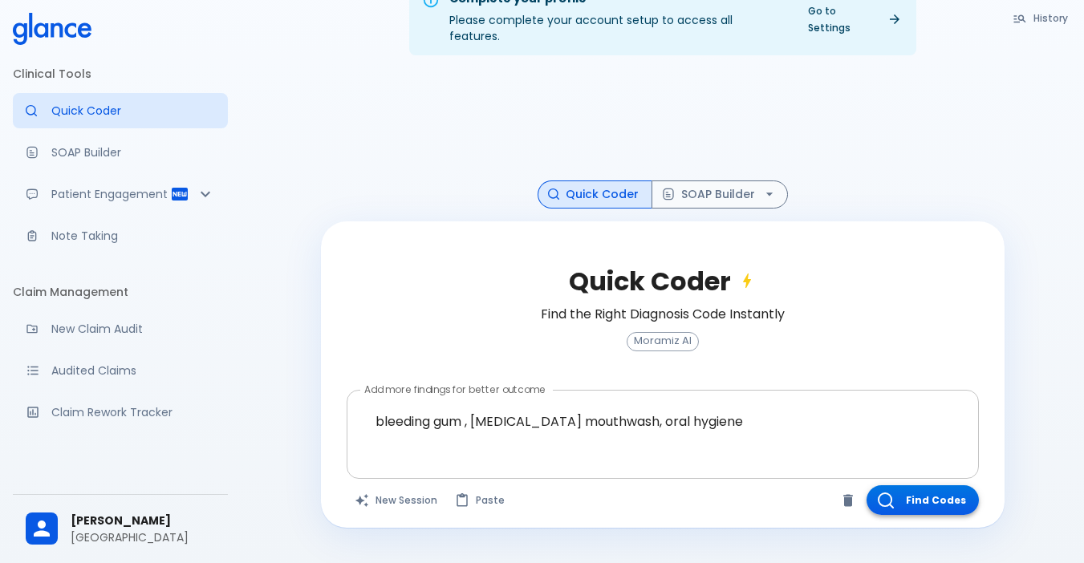
click at [829, 486] on button "Find Codes" at bounding box center [923, 500] width 112 height 30
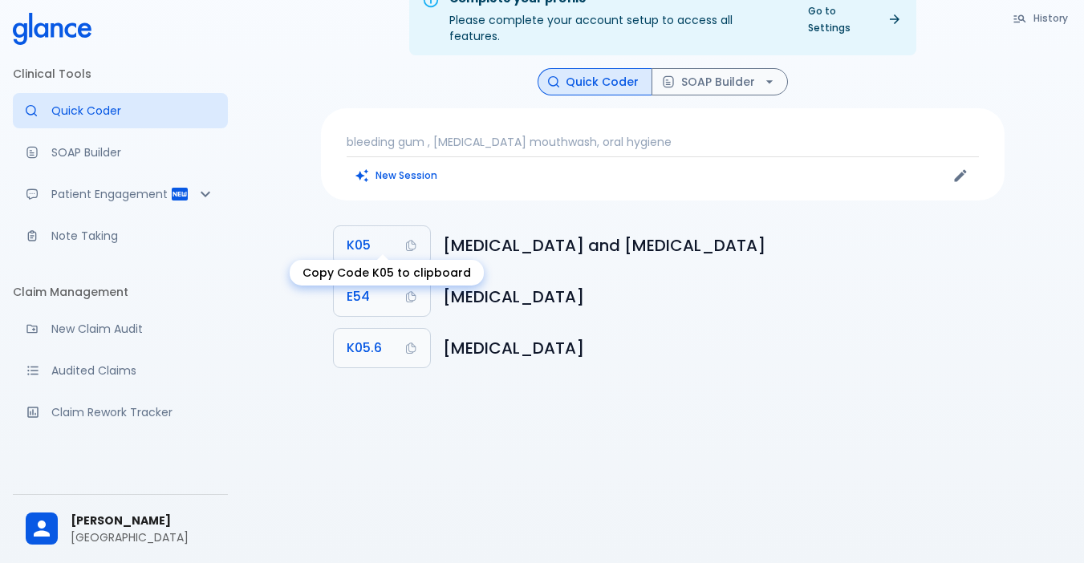
click at [405, 239] on icon "Copy Code K05 to clipboard" at bounding box center [410, 245] width 13 height 13
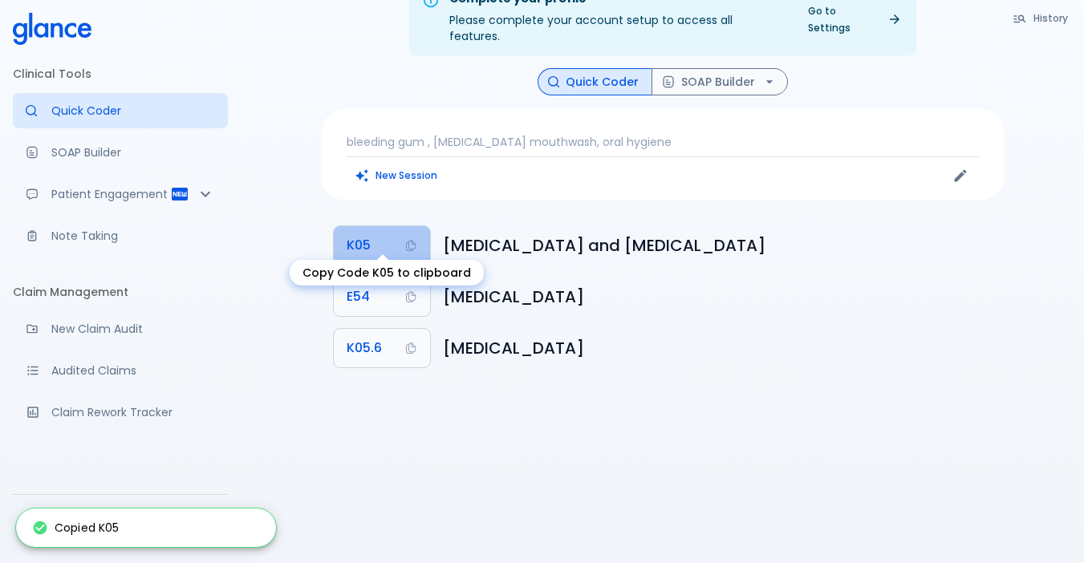
click at [370, 234] on span "K05" at bounding box center [359, 245] width 24 height 22
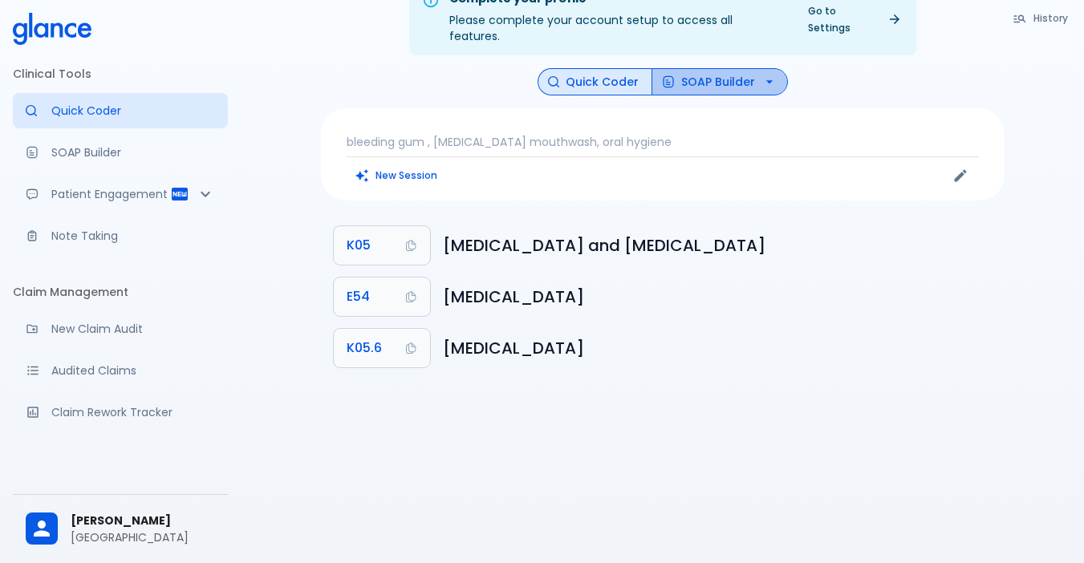
click at [712, 68] on button "SOAP Builder" at bounding box center [720, 82] width 136 height 28
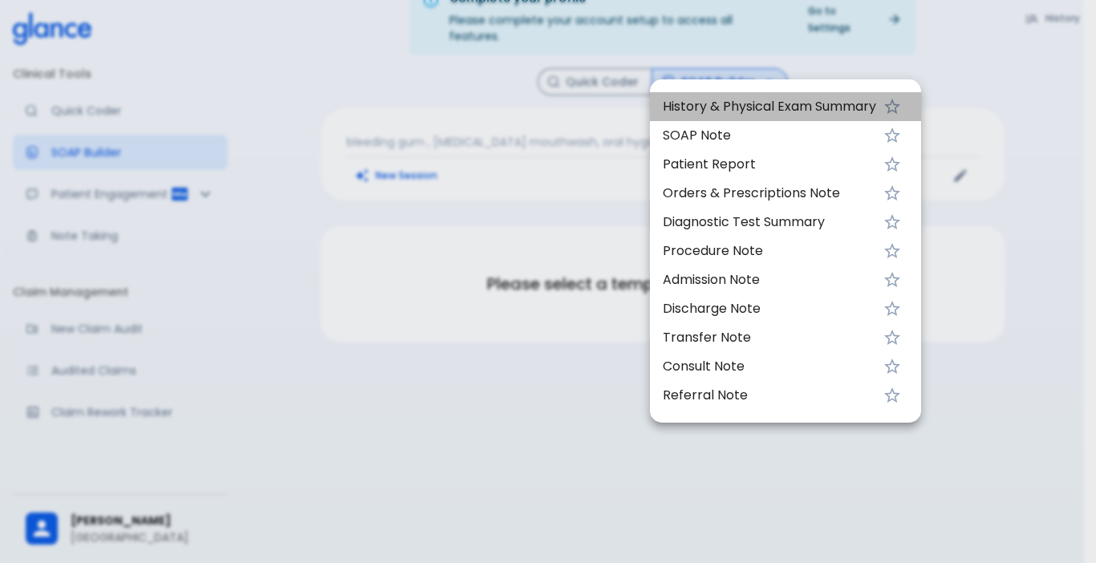
click at [709, 107] on span "History & Physical Exam Summary" at bounding box center [769, 106] width 213 height 19
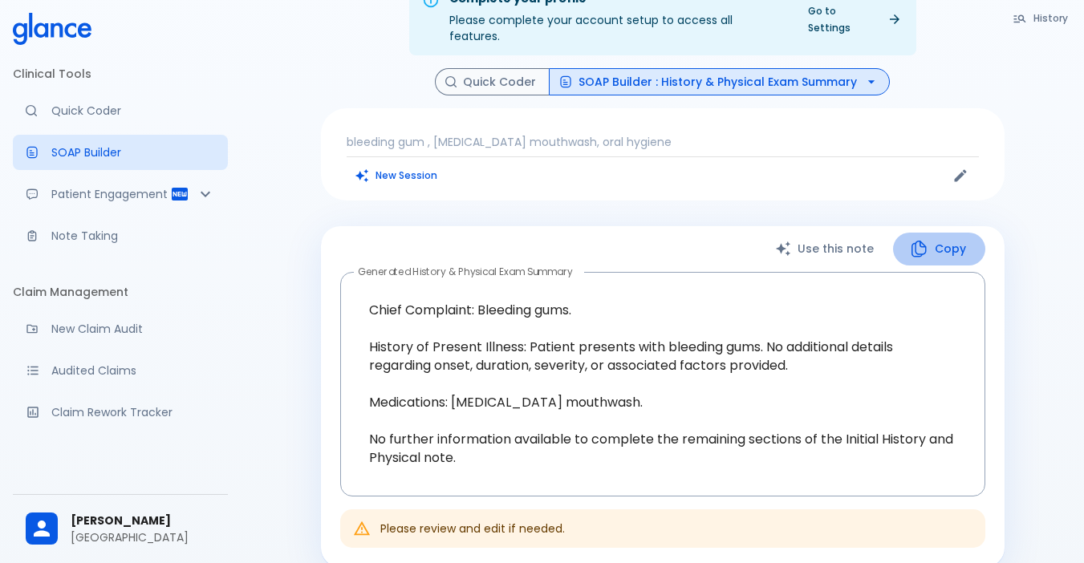
click at [829, 233] on button "Copy" at bounding box center [939, 249] width 92 height 33
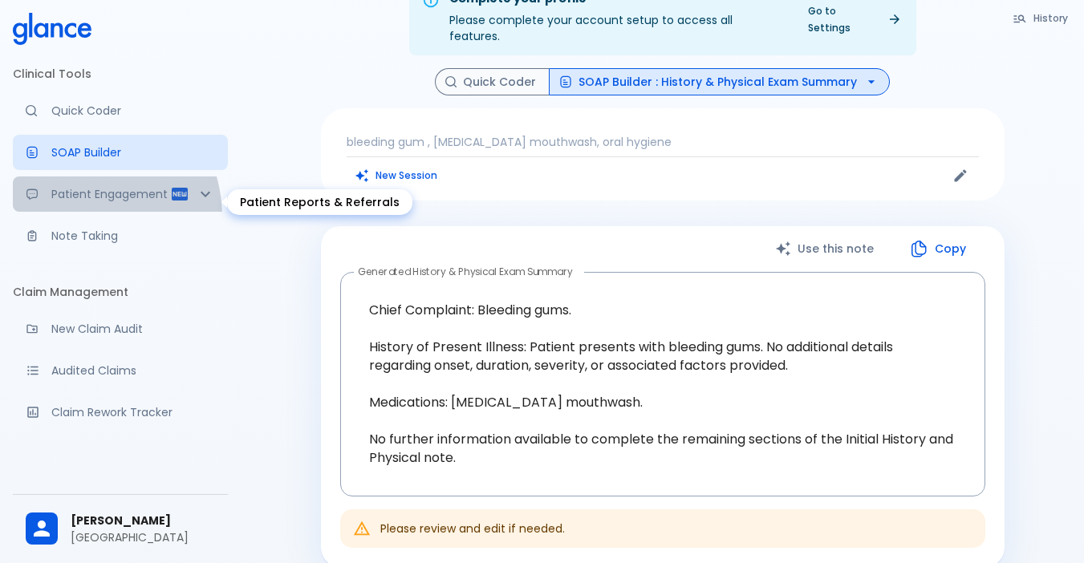
click at [72, 202] on p "Patient Engagement" at bounding box center [110, 194] width 119 height 16
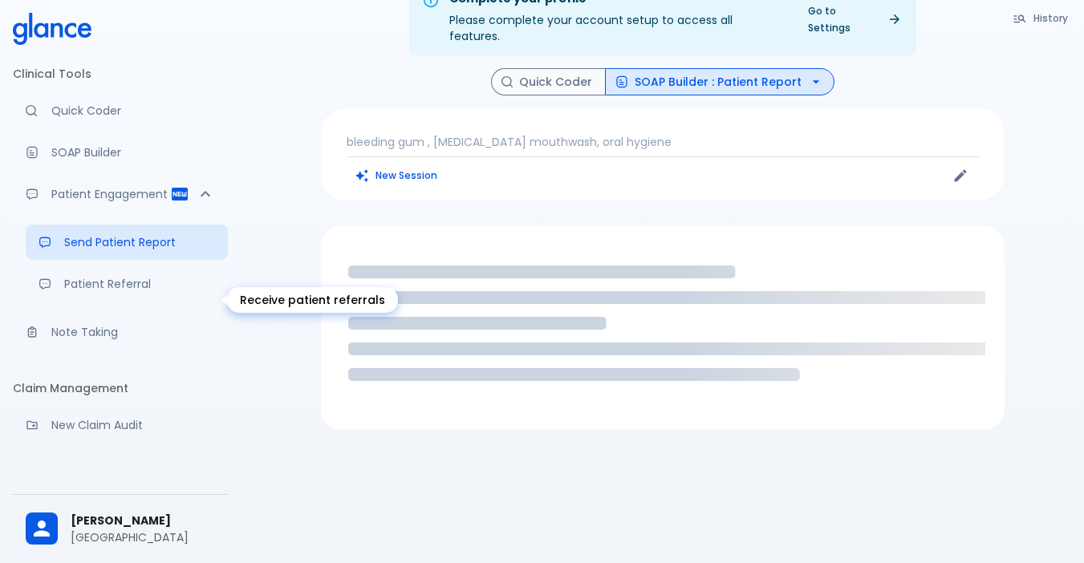
click at [81, 292] on p "Patient Referral" at bounding box center [139, 284] width 151 height 16
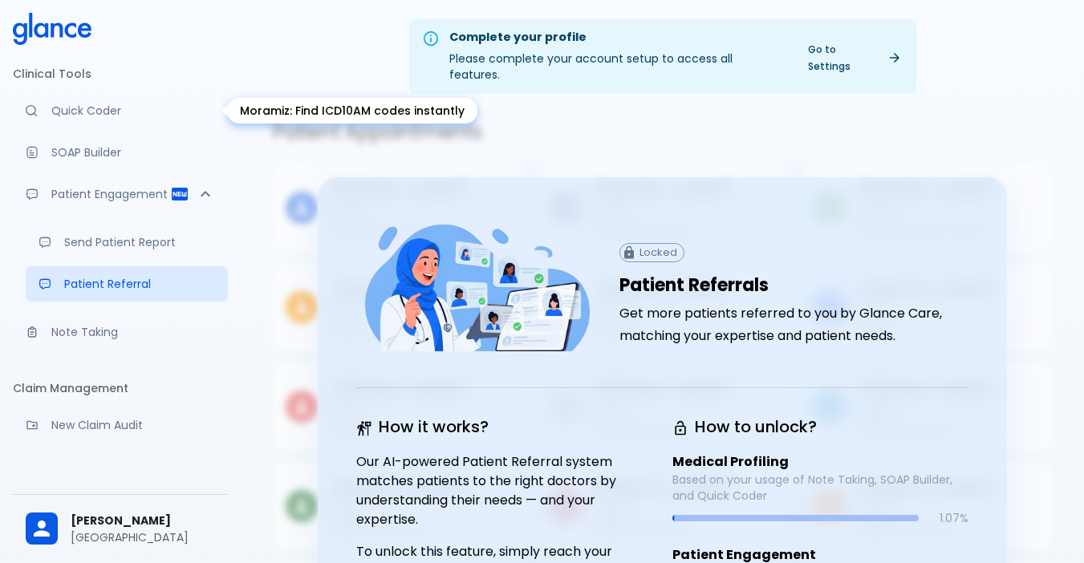
click at [64, 114] on p "Quick Coder" at bounding box center [133, 111] width 164 height 16
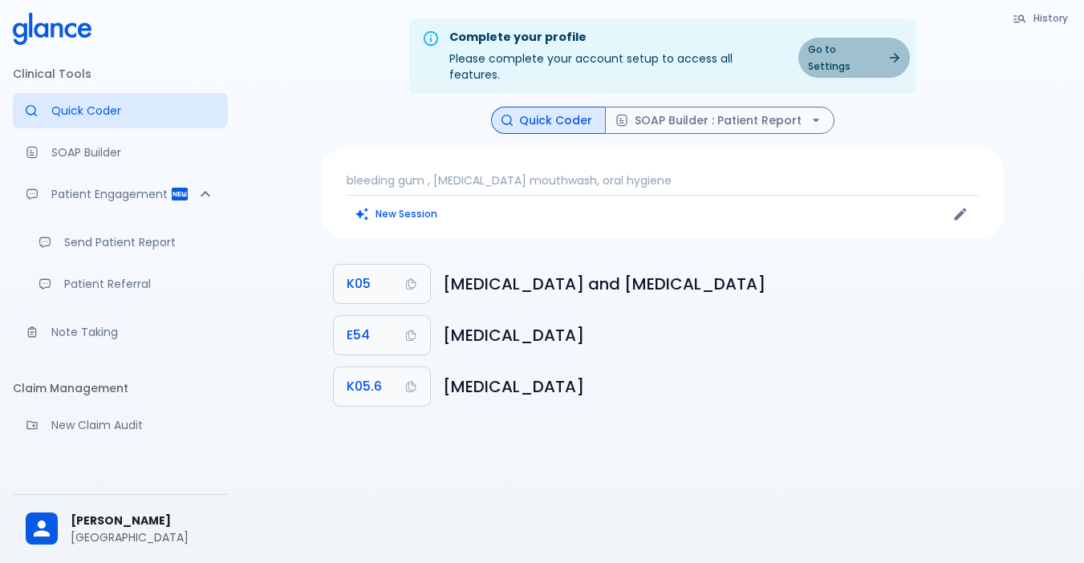
click at [829, 53] on icon at bounding box center [895, 58] width 10 height 10
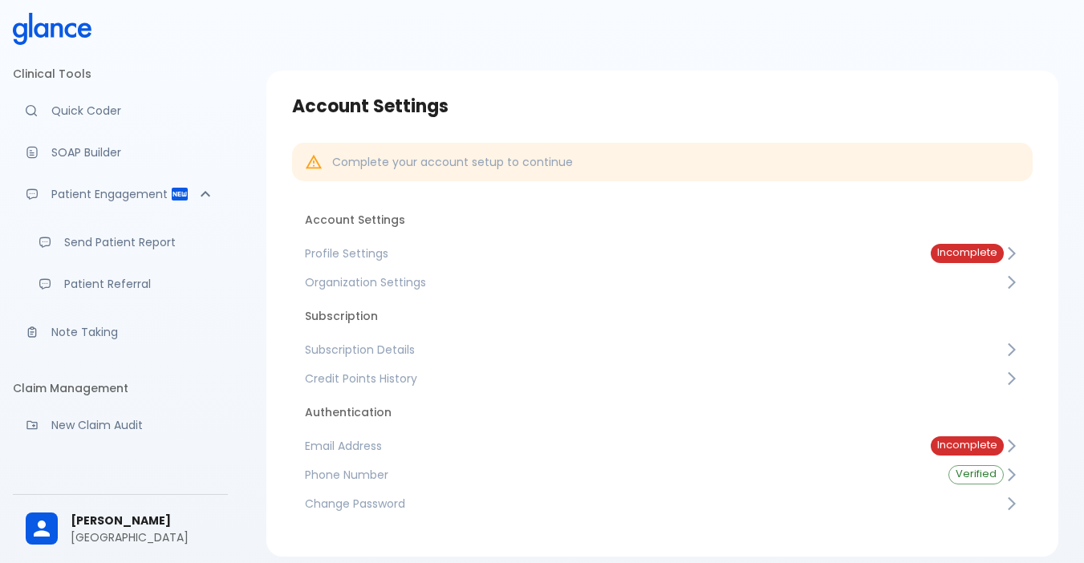
click at [88, 77] on li "Clinical Tools" at bounding box center [120, 74] width 215 height 39
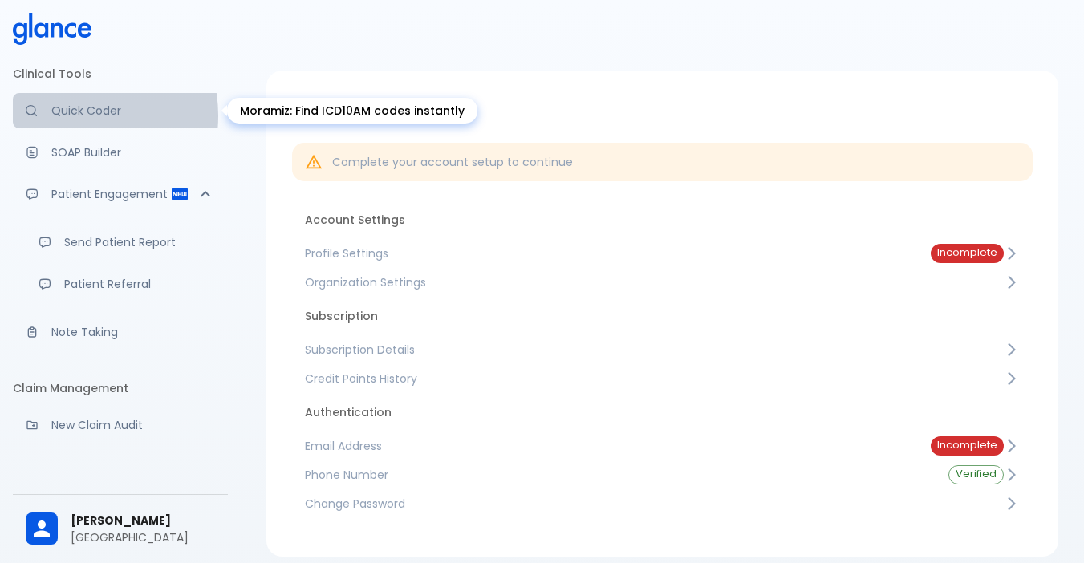
click at [71, 116] on p "Quick Coder" at bounding box center [133, 111] width 164 height 16
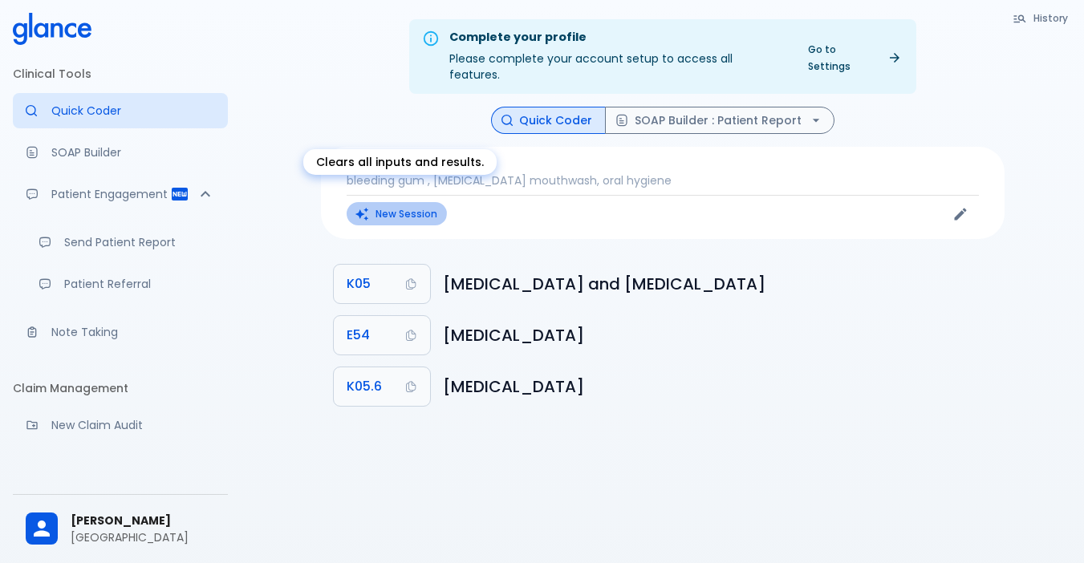
click at [355, 207] on icon "Clears all inputs and results." at bounding box center [362, 214] width 14 height 14
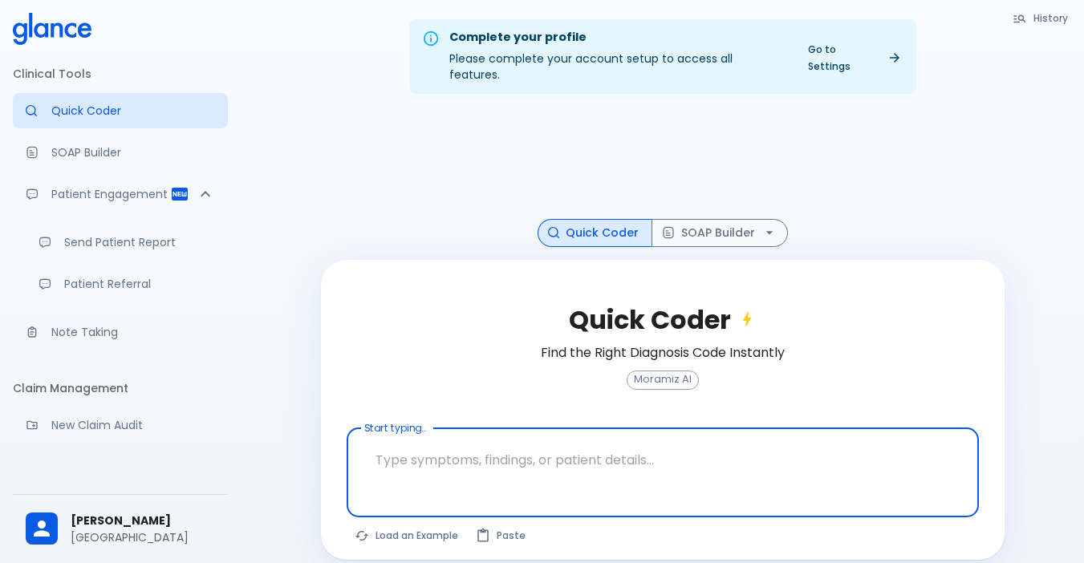
scroll to position [39, 0]
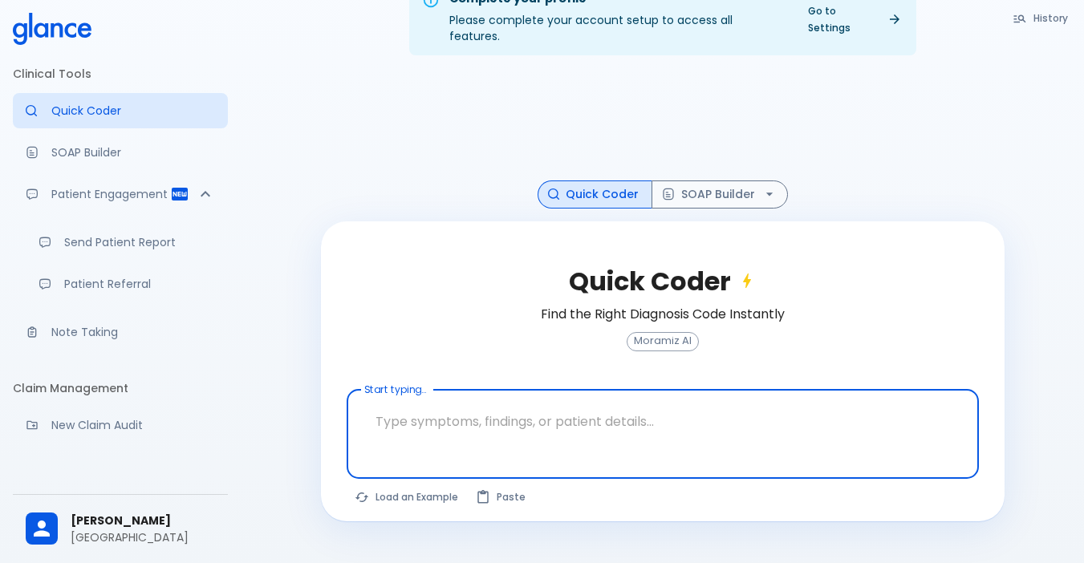
click at [425, 419] on textarea at bounding box center [663, 421] width 610 height 51
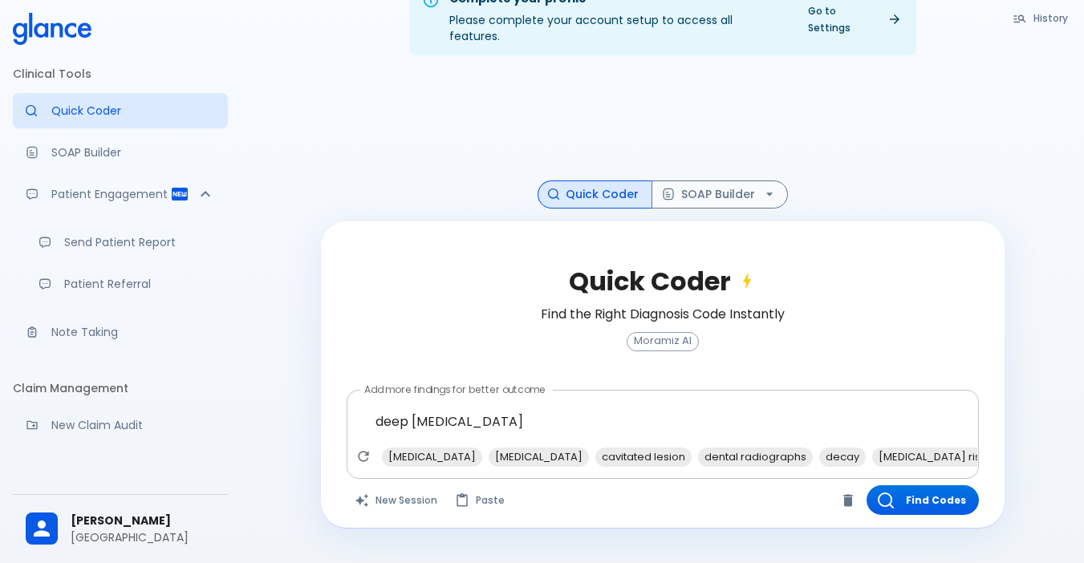
drag, startPoint x: 745, startPoint y: 451, endPoint x: 766, endPoint y: 455, distance: 21.2
click at [772, 454] on div "[MEDICAL_DATA] [MEDICAL_DATA] cavitated lesion dental radiographs decay [MEDICA…" at bounding box center [664, 461] width 626 height 29
click at [829, 448] on span "extraction" at bounding box center [1074, 457] width 65 height 18
type textarea "deep [MEDICAL_DATA], extraction"
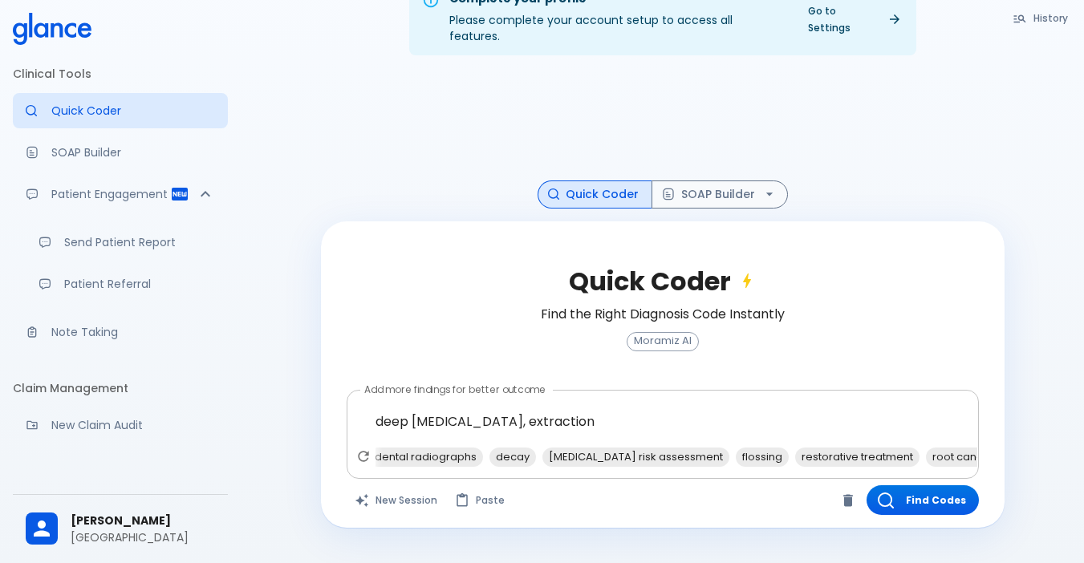
scroll to position [0, 259]
click at [829, 485] on button "Find Codes" at bounding box center [923, 500] width 112 height 30
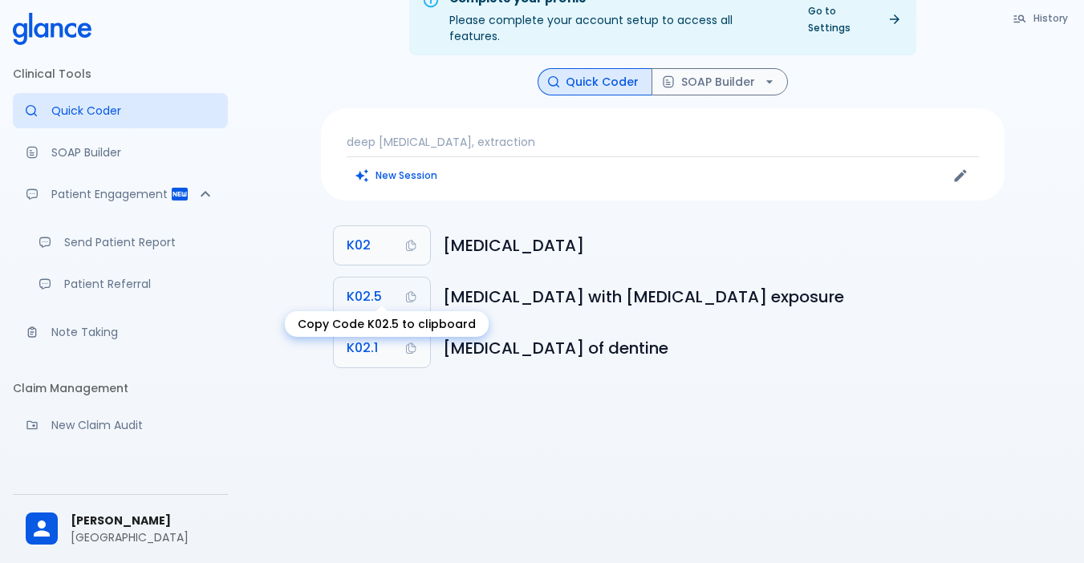
click at [398, 278] on button "K02.5" at bounding box center [382, 297] width 96 height 39
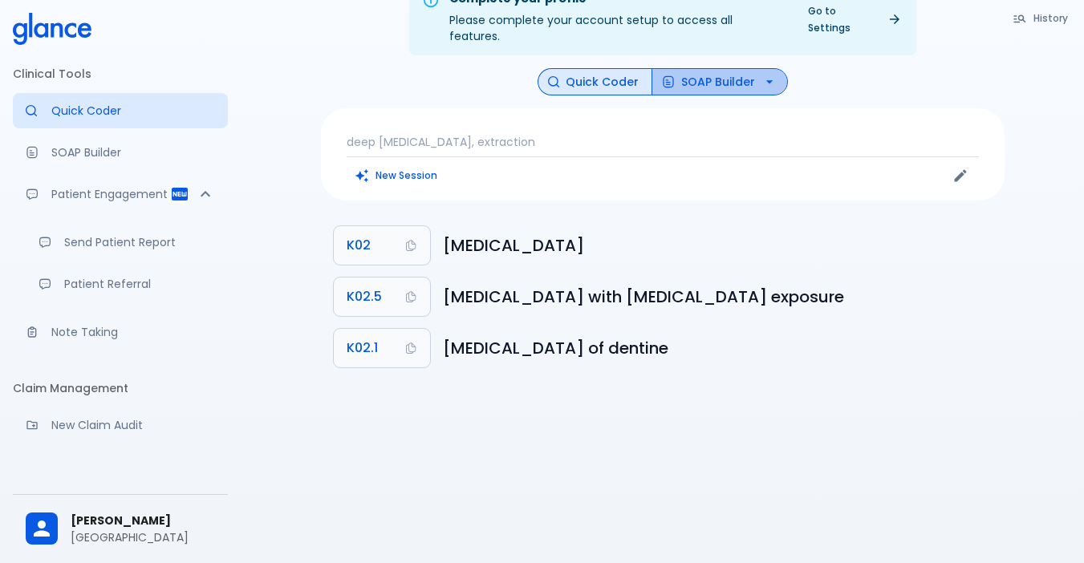
click at [721, 71] on button "SOAP Builder" at bounding box center [720, 82] width 136 height 28
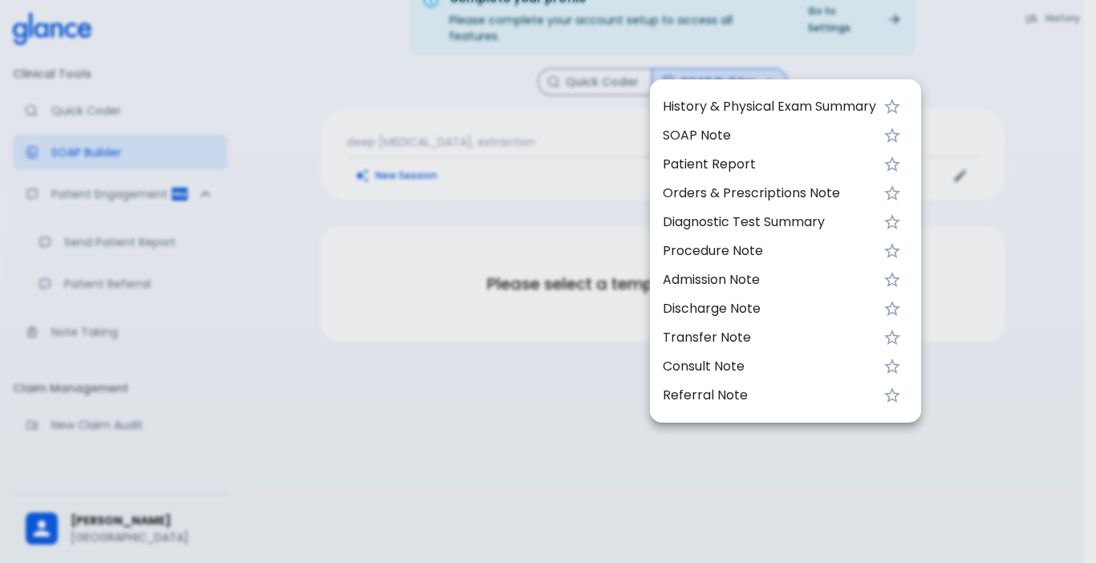
click at [729, 108] on span "History & Physical Exam Summary" at bounding box center [769, 106] width 213 height 19
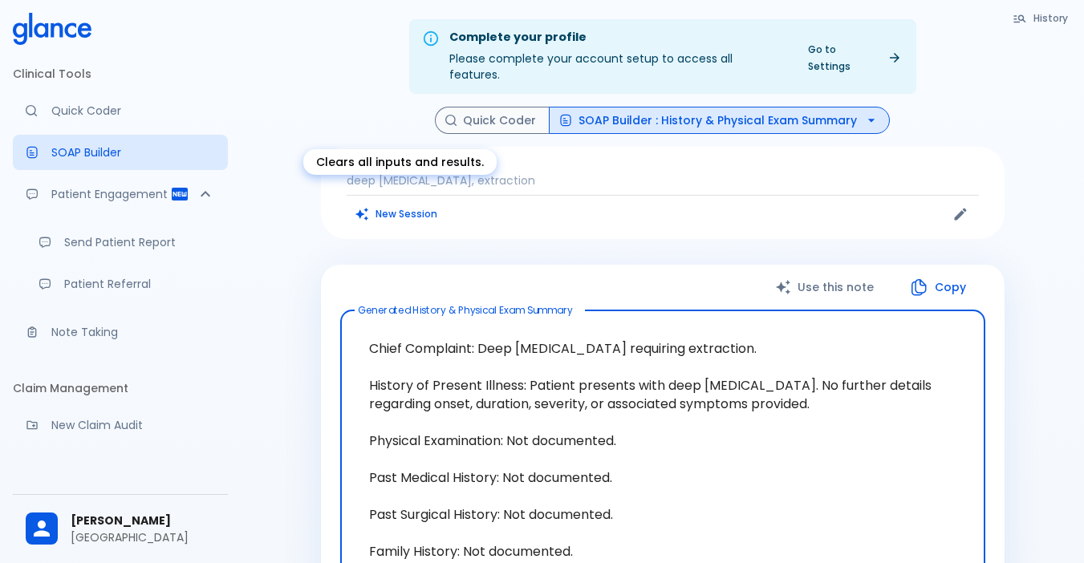
click at [394, 202] on button "New Session" at bounding box center [397, 213] width 100 height 23
